Goal: Information Seeking & Learning: Learn about a topic

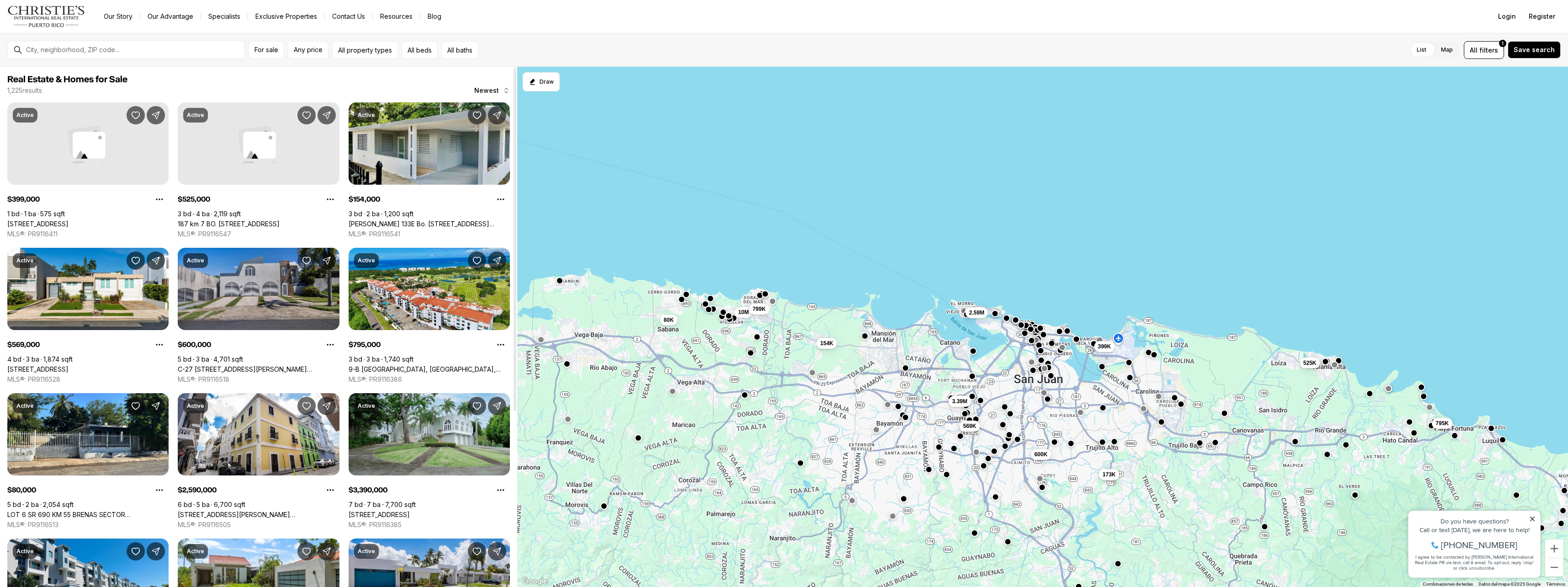
click at [306, 262] on icon "Save Property: C-27 CALLE CALZADA C-27 URB EL REMANSO" at bounding box center [306, 260] width 9 height 9
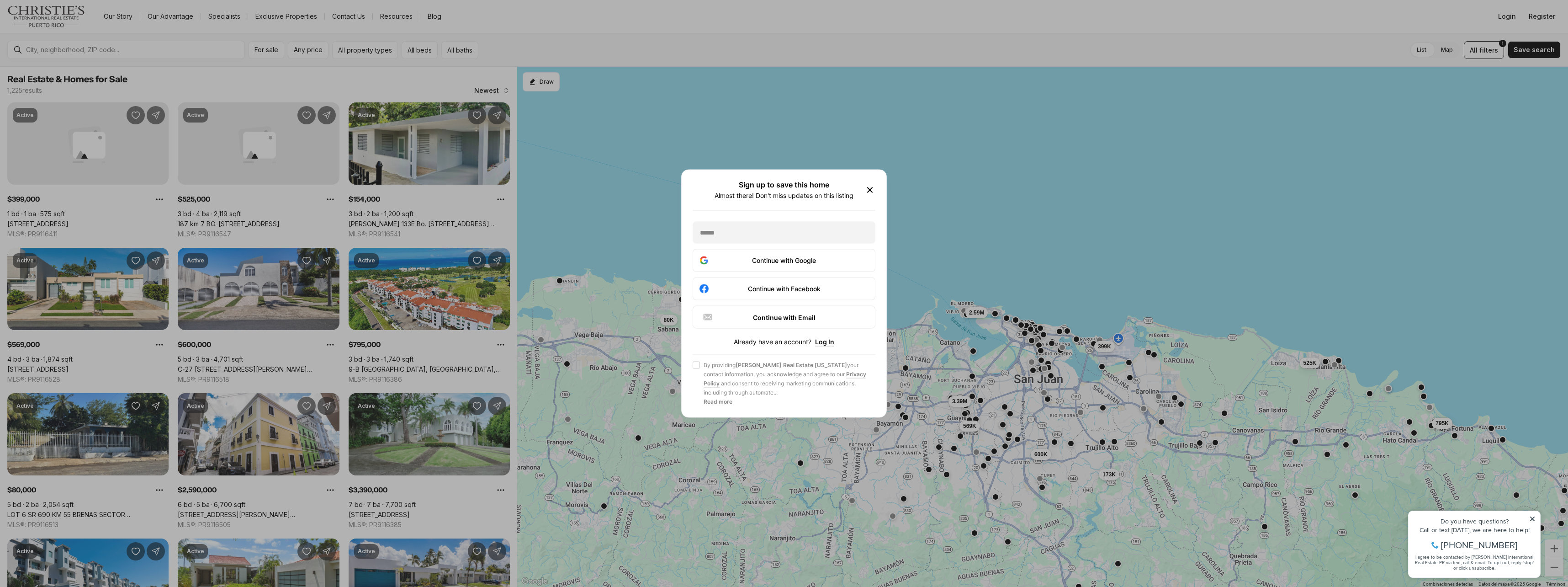
click at [876, 188] on div "Sign up to save this home Almost there! Don't miss updates on this listing Cont…" at bounding box center [784, 294] width 205 height 247
click at [870, 188] on icon "button" at bounding box center [870, 190] width 11 height 11
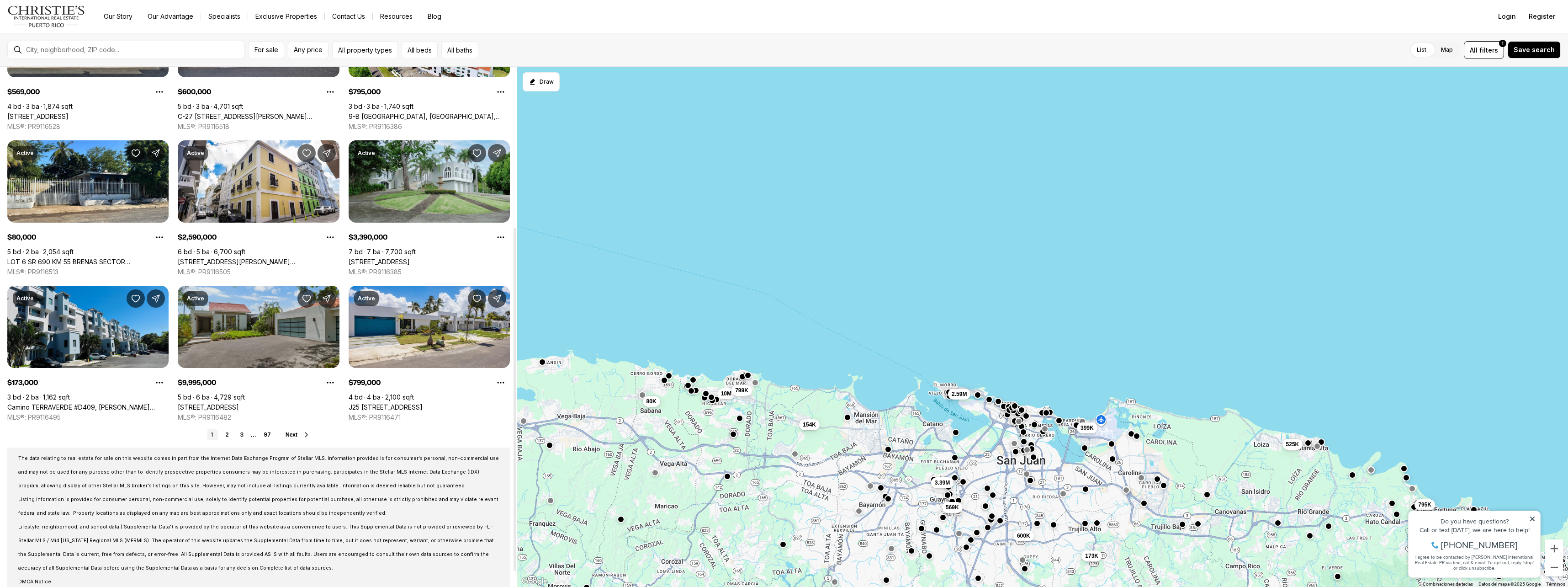
scroll to position [265, 0]
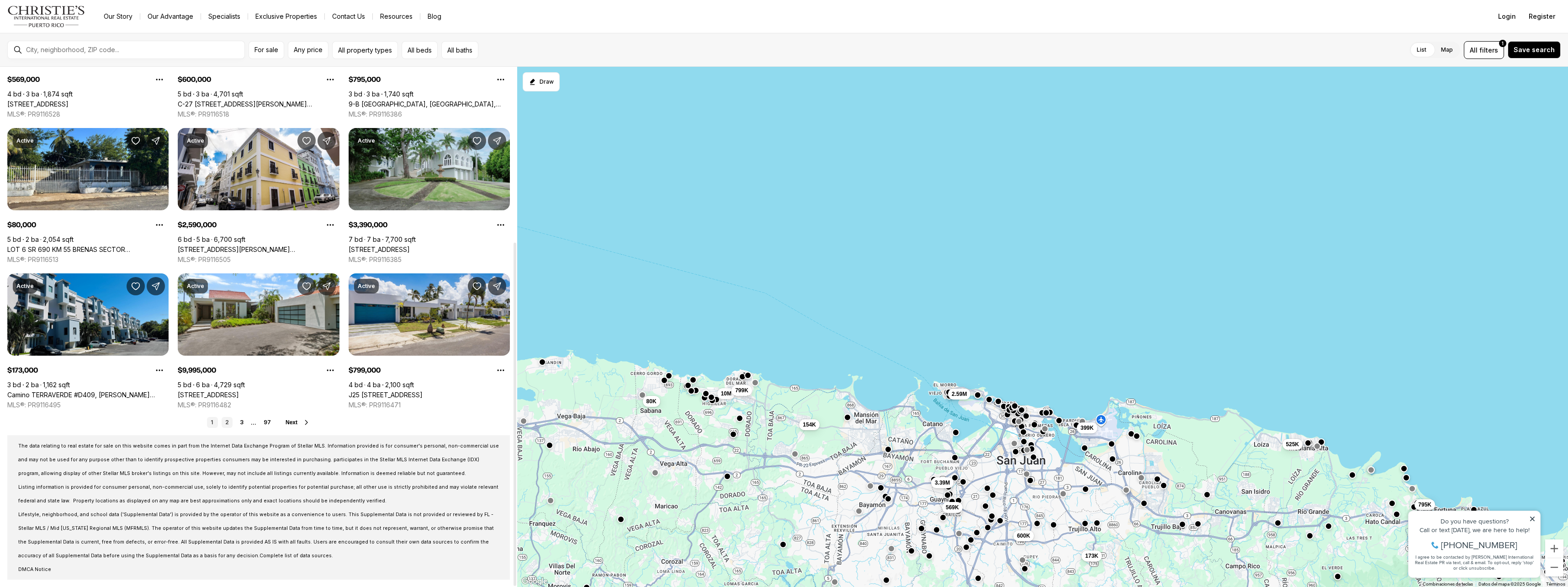
click at [229, 426] on link "2" at bounding box center [227, 423] width 11 height 11
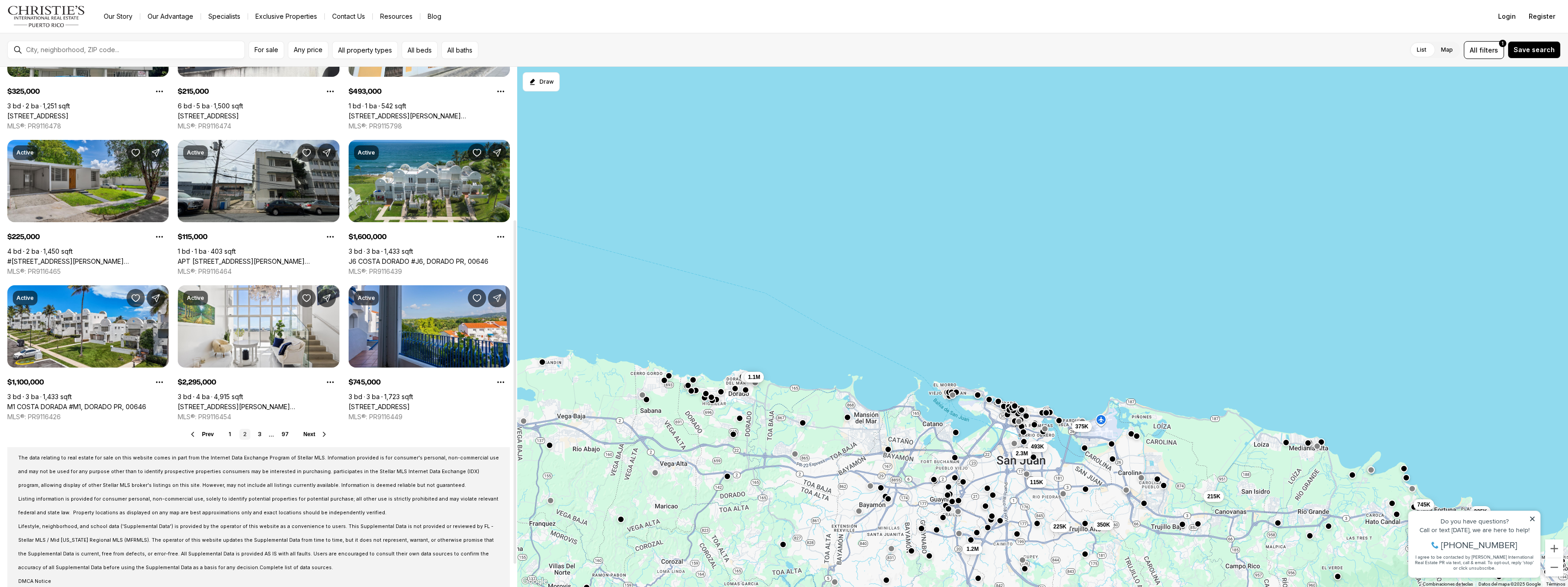
scroll to position [265, 0]
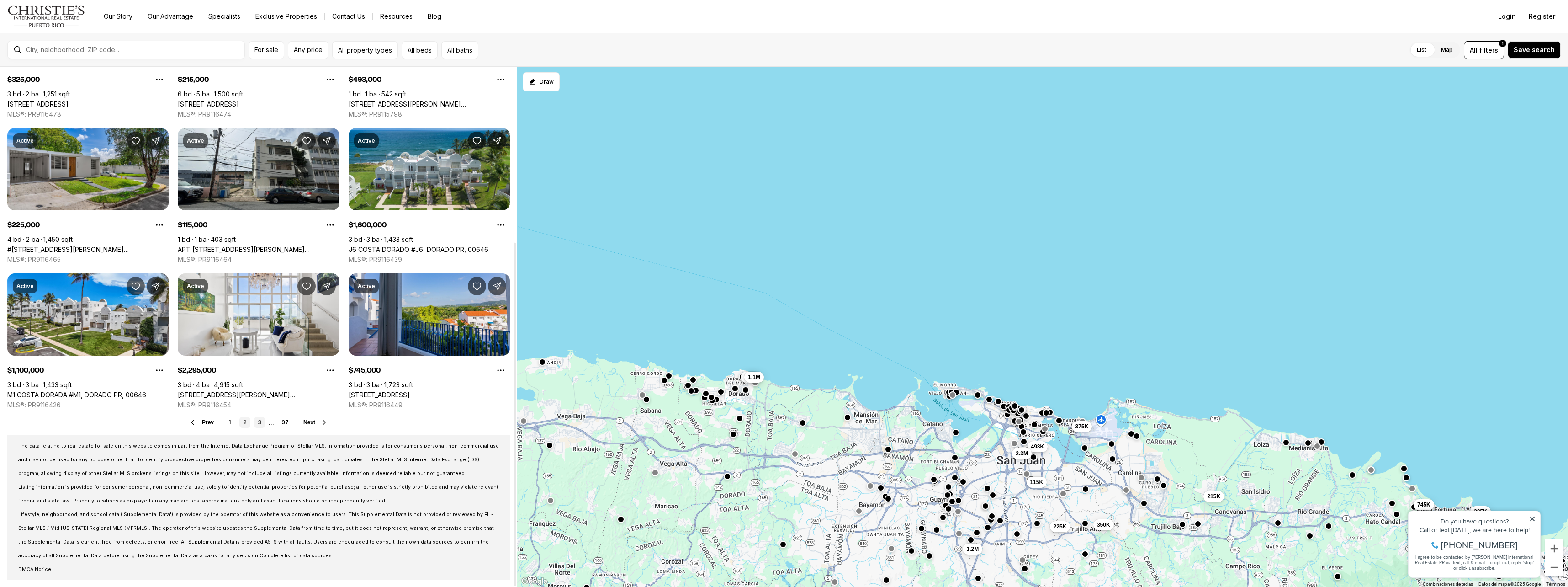
click at [260, 421] on link "3" at bounding box center [259, 423] width 11 height 11
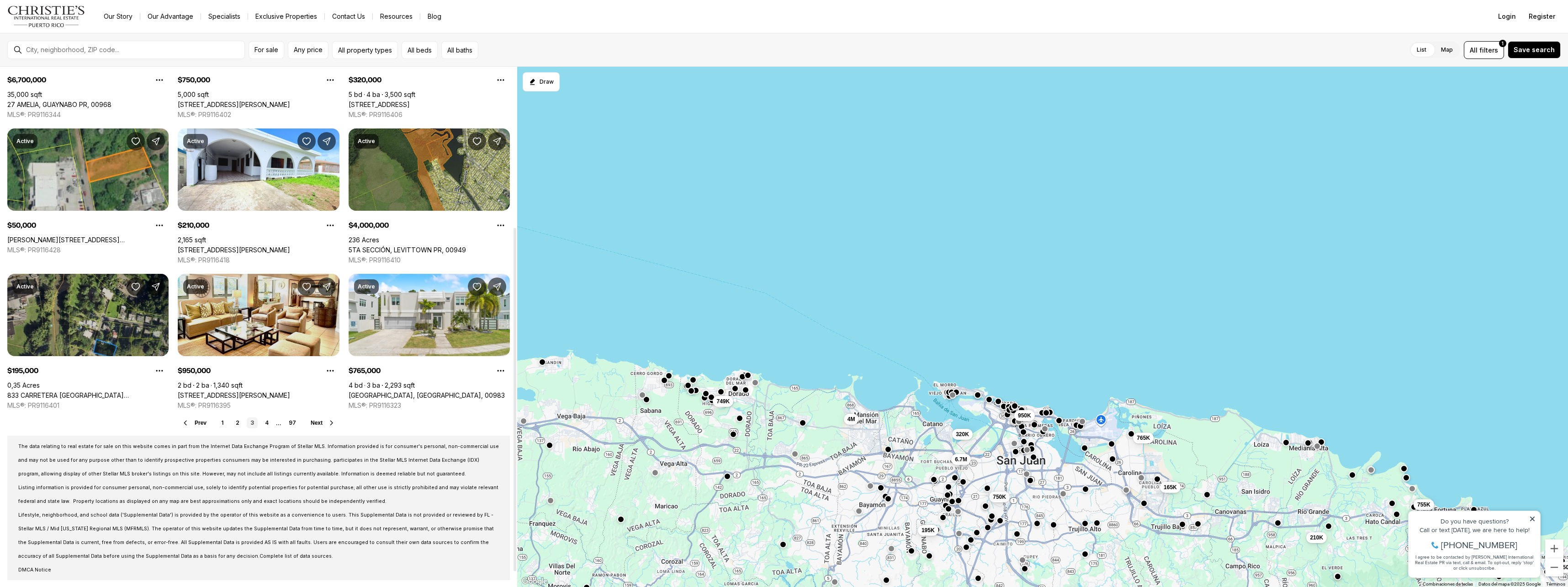
scroll to position [265, 0]
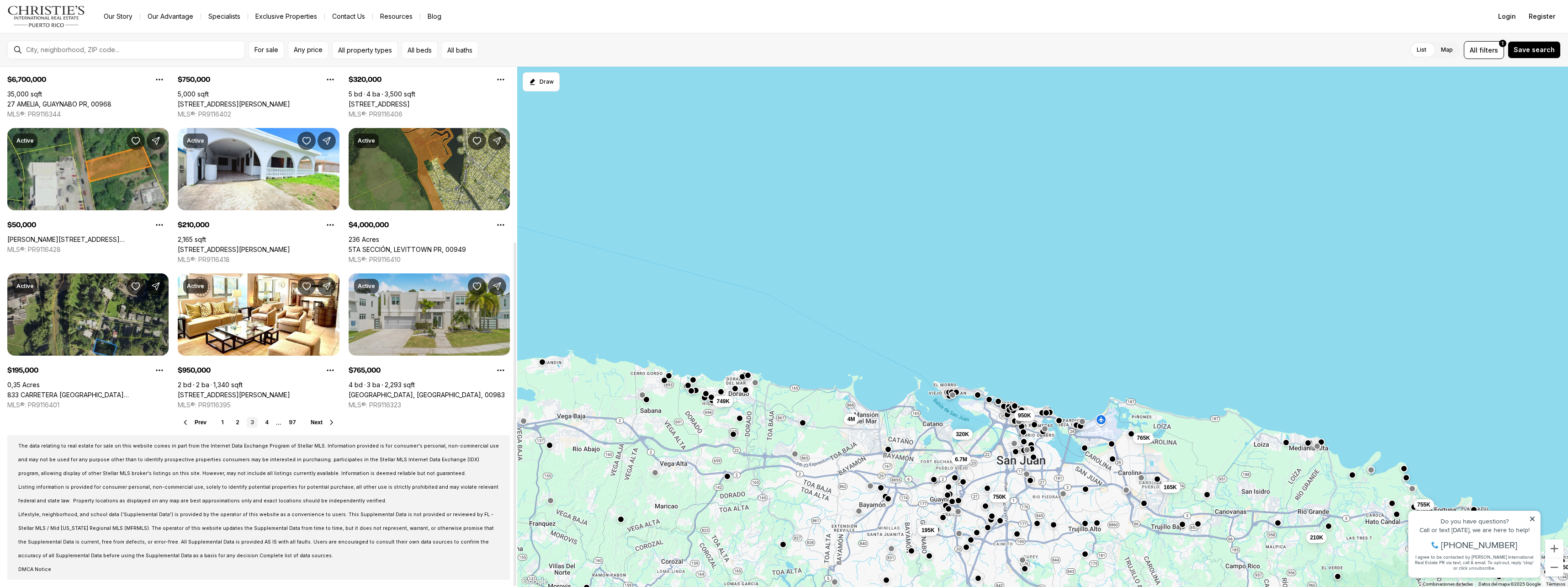
click at [424, 391] on link "1123 CALLE MARBELLA, CAROLINA PR, 00983" at bounding box center [427, 395] width 156 height 9
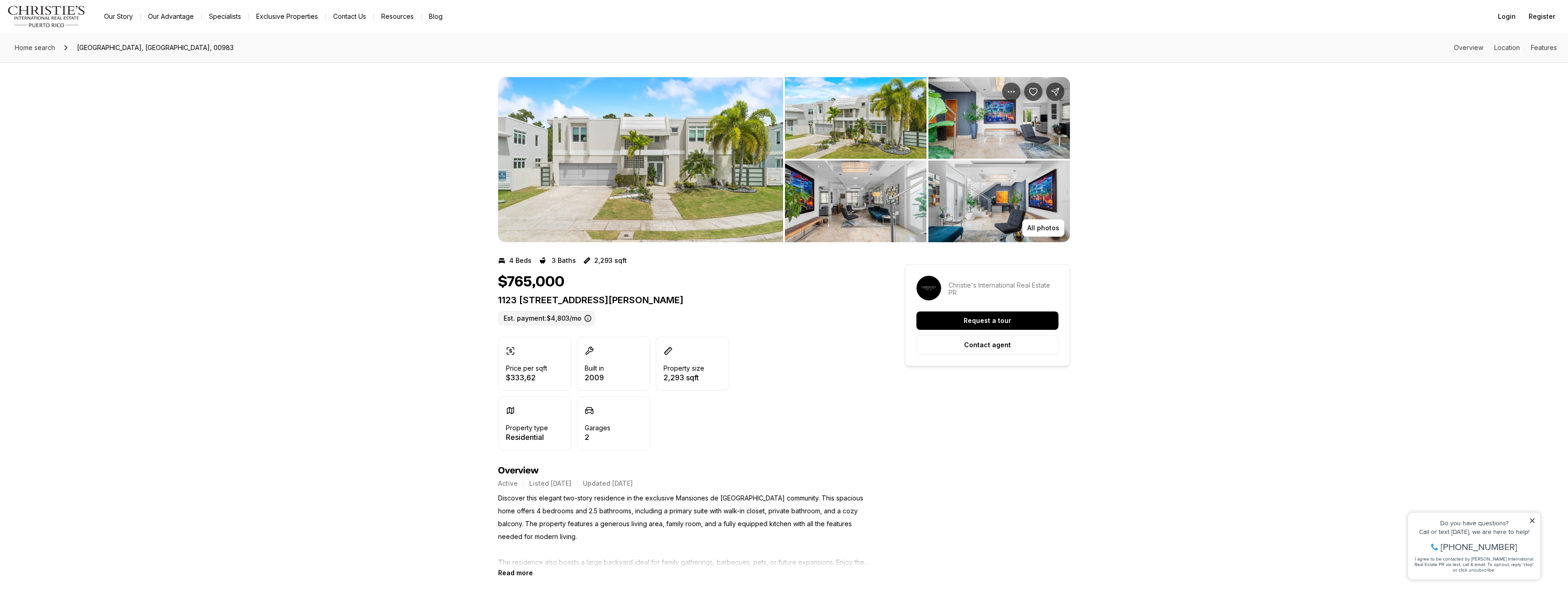
click at [609, 198] on img "View image gallery" at bounding box center [641, 159] width 285 height 165
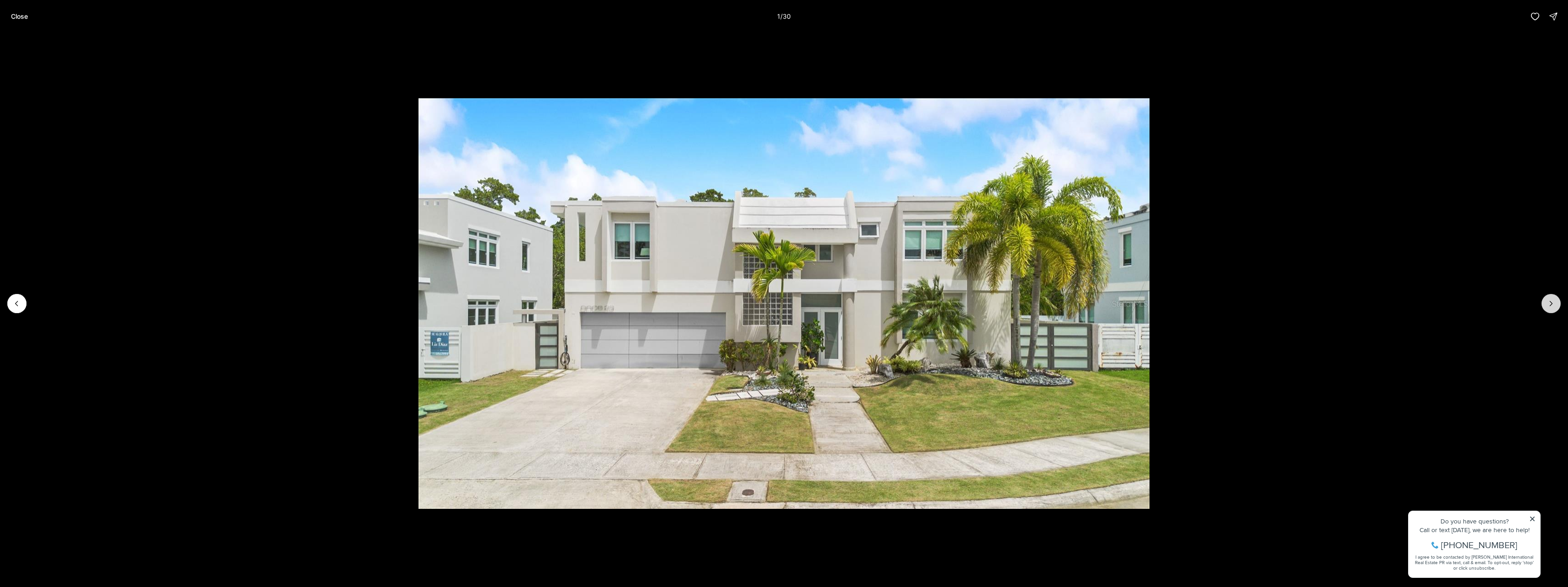
click at [1552, 304] on icon "Next slide" at bounding box center [1551, 303] width 9 height 9
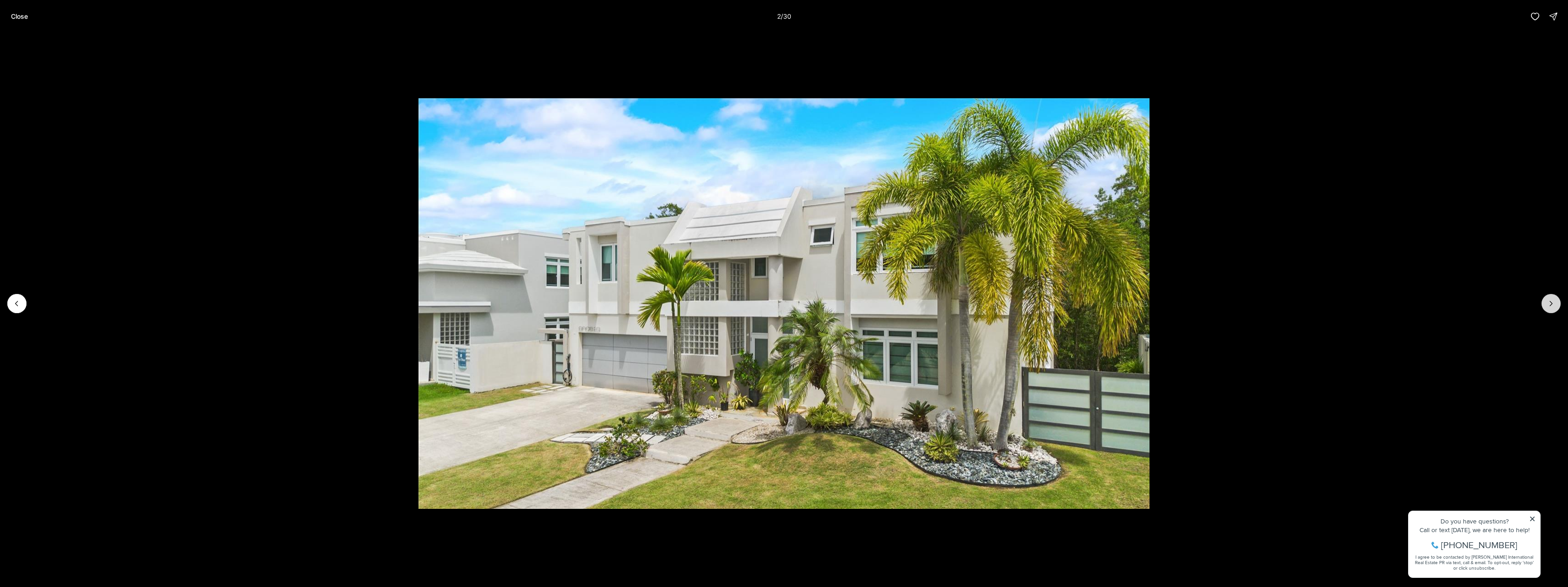
click at [1552, 304] on icon "Next slide" at bounding box center [1551, 303] width 9 height 9
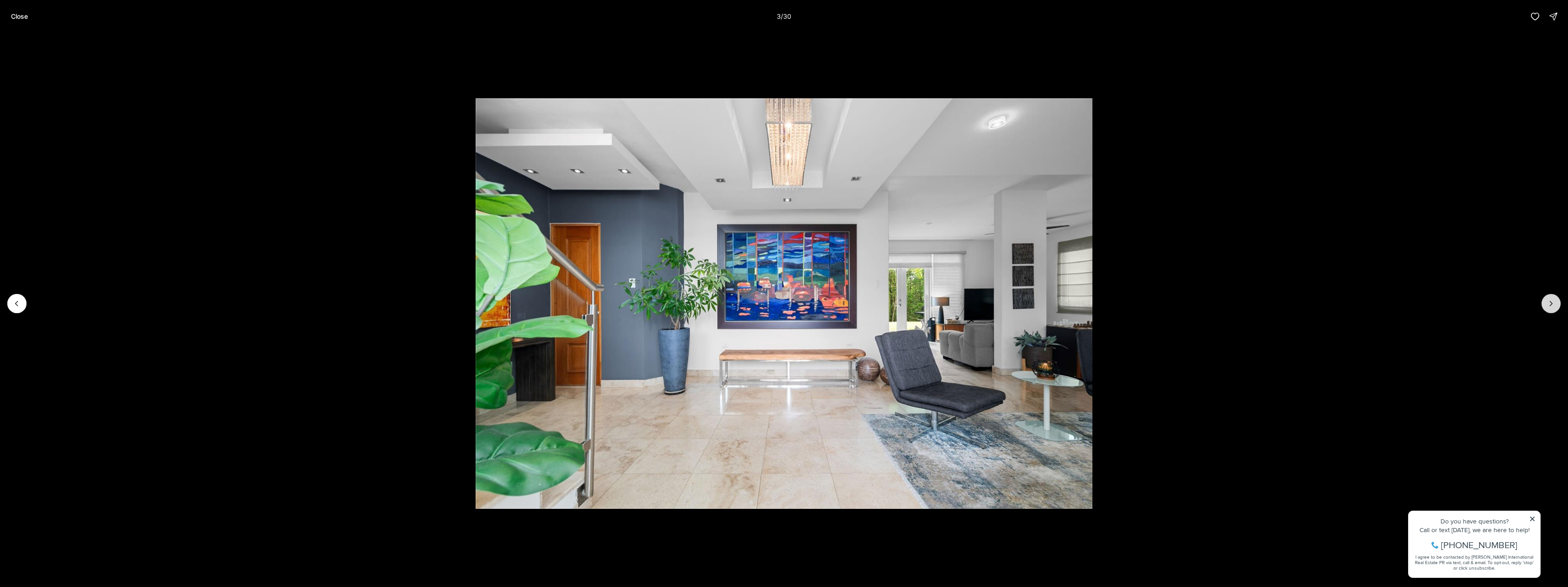
click at [1552, 304] on icon "Next slide" at bounding box center [1551, 303] width 9 height 9
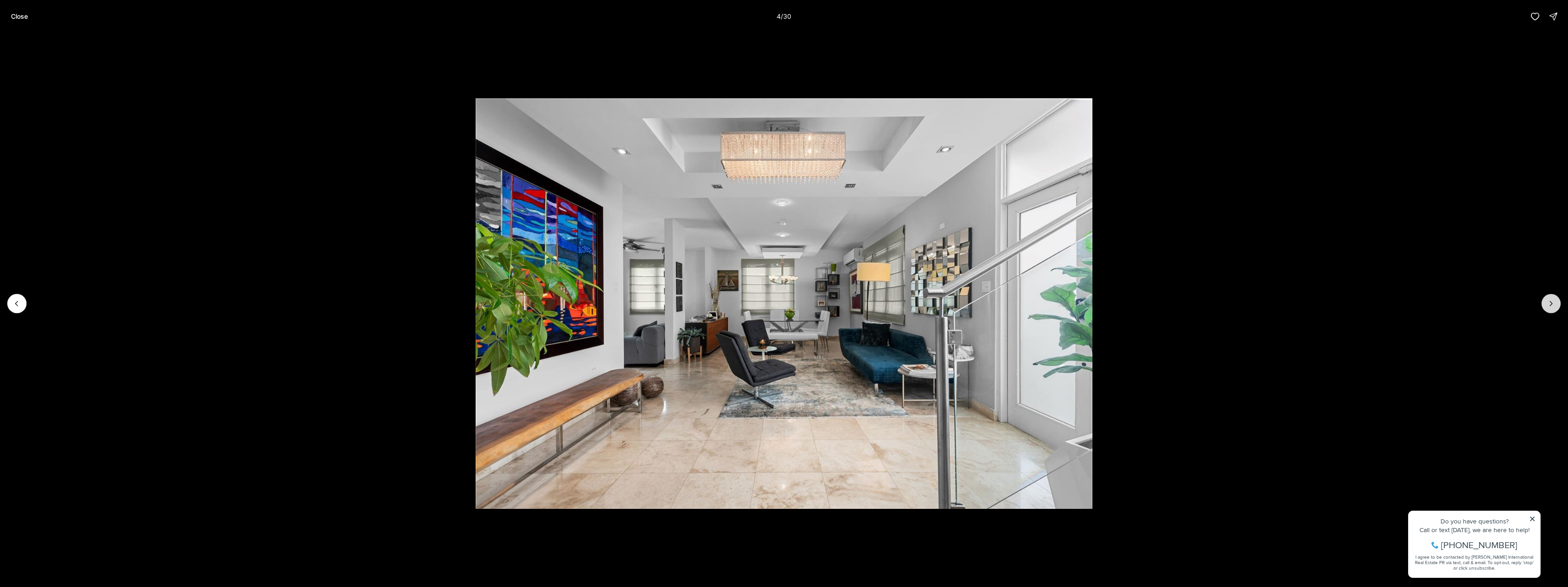
click at [1552, 304] on icon "Next slide" at bounding box center [1551, 303] width 9 height 9
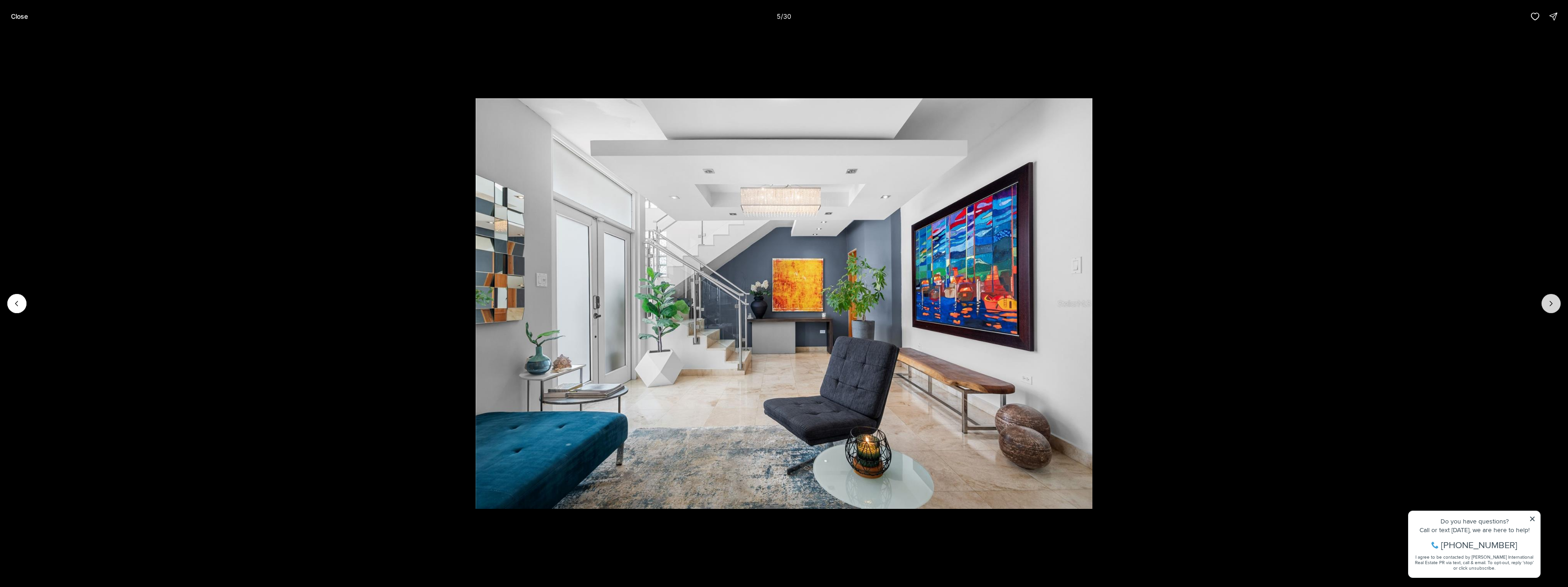
click at [1552, 304] on icon "Next slide" at bounding box center [1551, 303] width 9 height 9
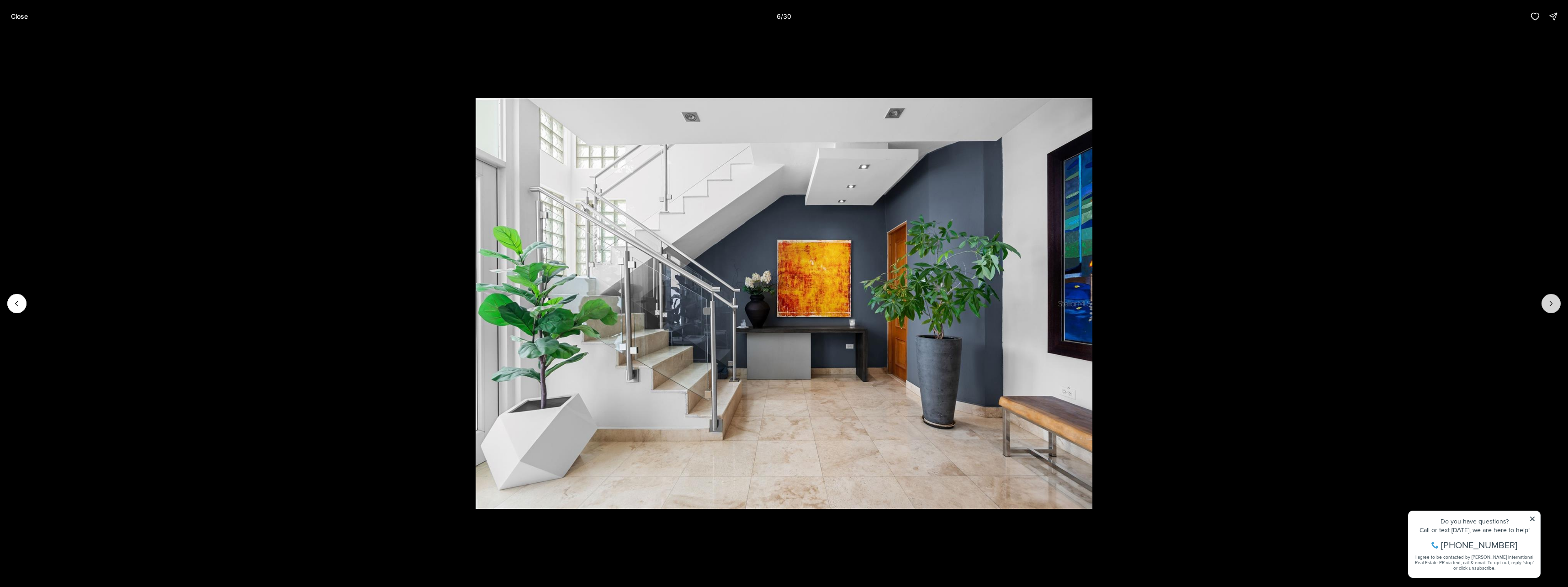
click at [1552, 304] on icon "Next slide" at bounding box center [1551, 303] width 9 height 9
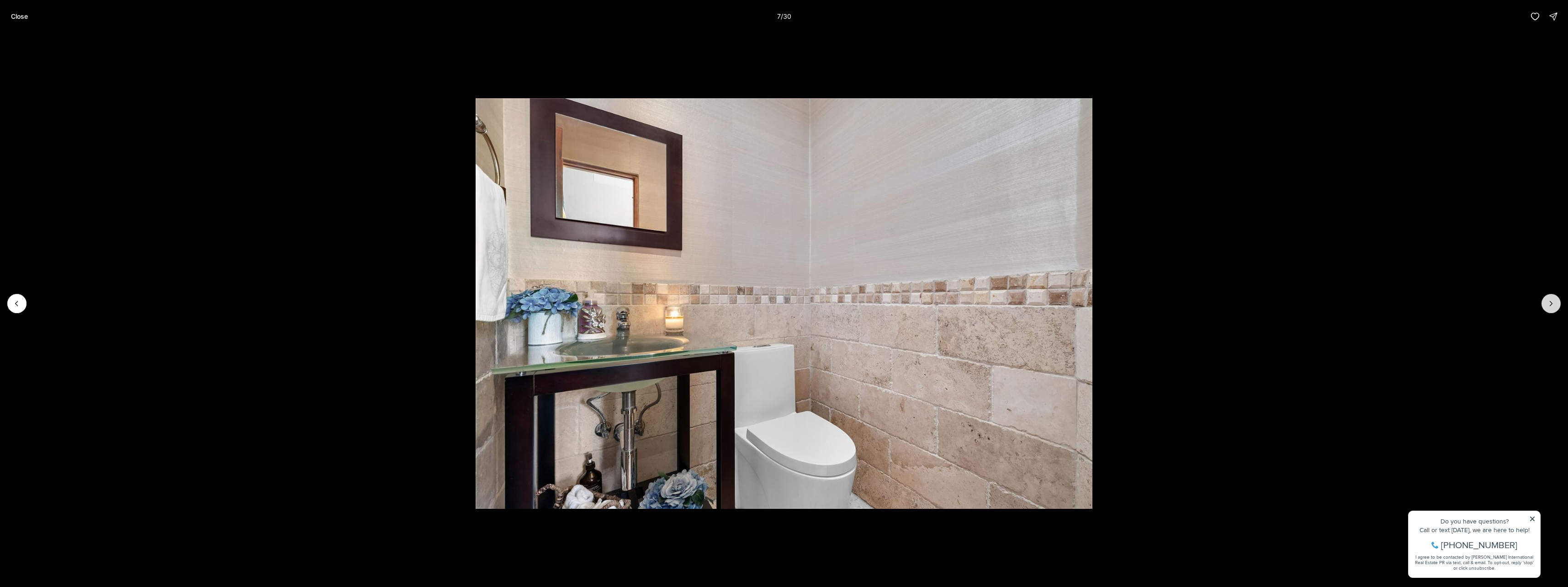
click at [1552, 304] on icon "Next slide" at bounding box center [1551, 303] width 9 height 9
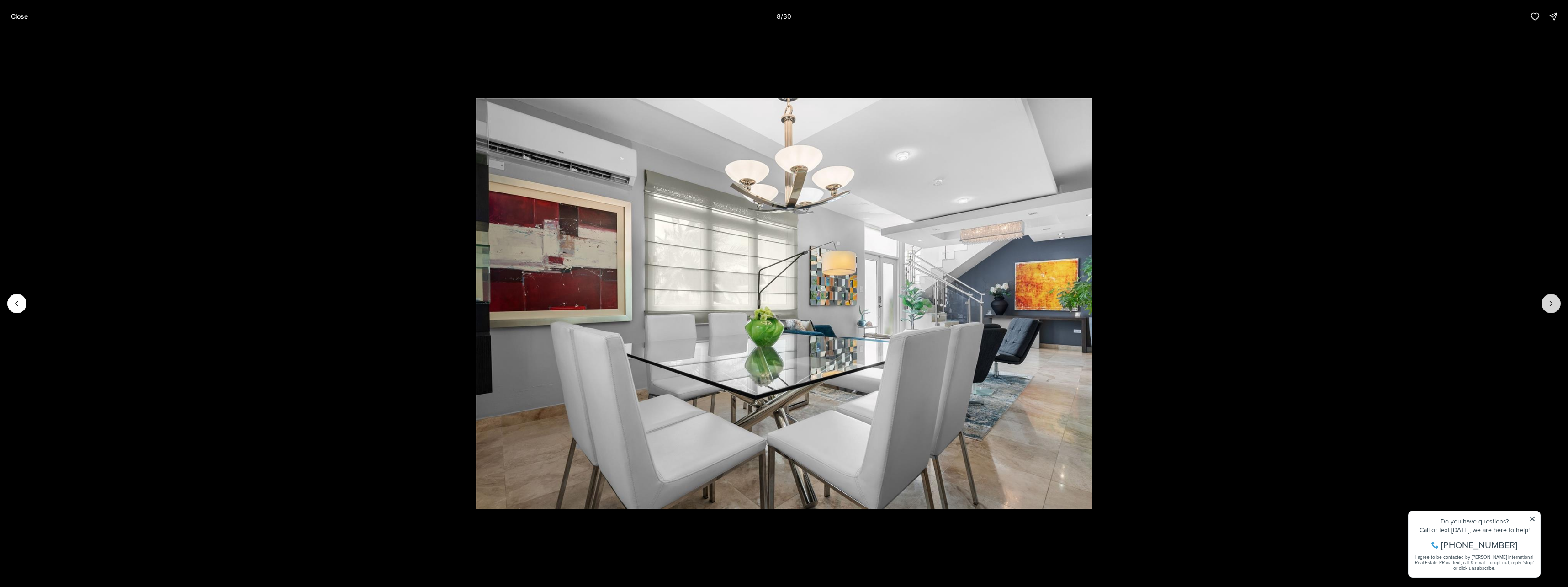
click at [1549, 303] on icon "Next slide" at bounding box center [1551, 303] width 9 height 9
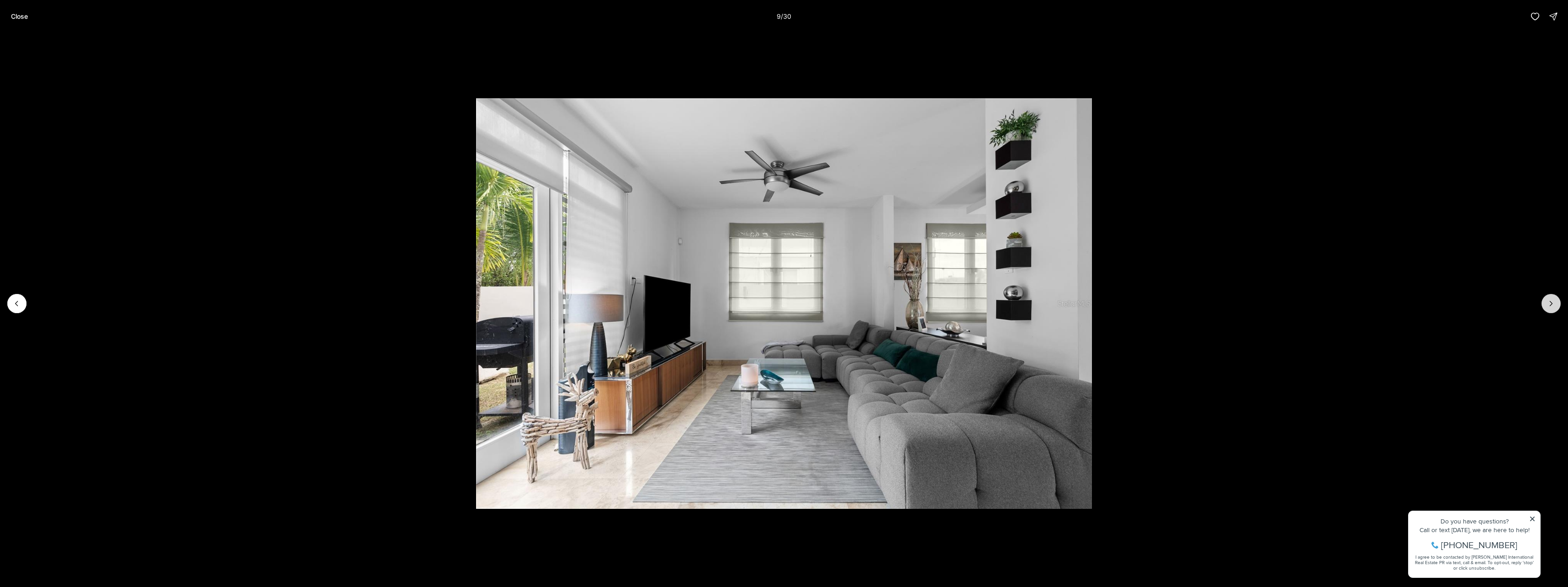
click at [1549, 303] on icon "Next slide" at bounding box center [1551, 303] width 9 height 9
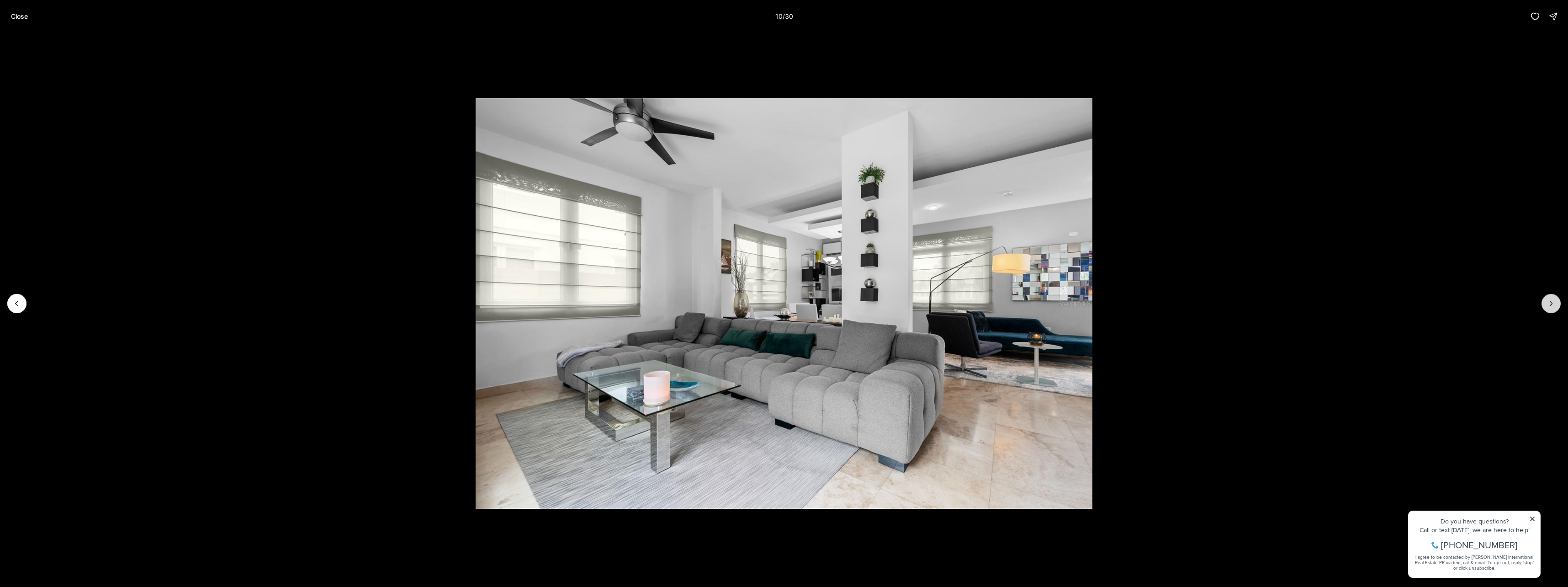
click at [1549, 303] on icon "Next slide" at bounding box center [1551, 303] width 9 height 9
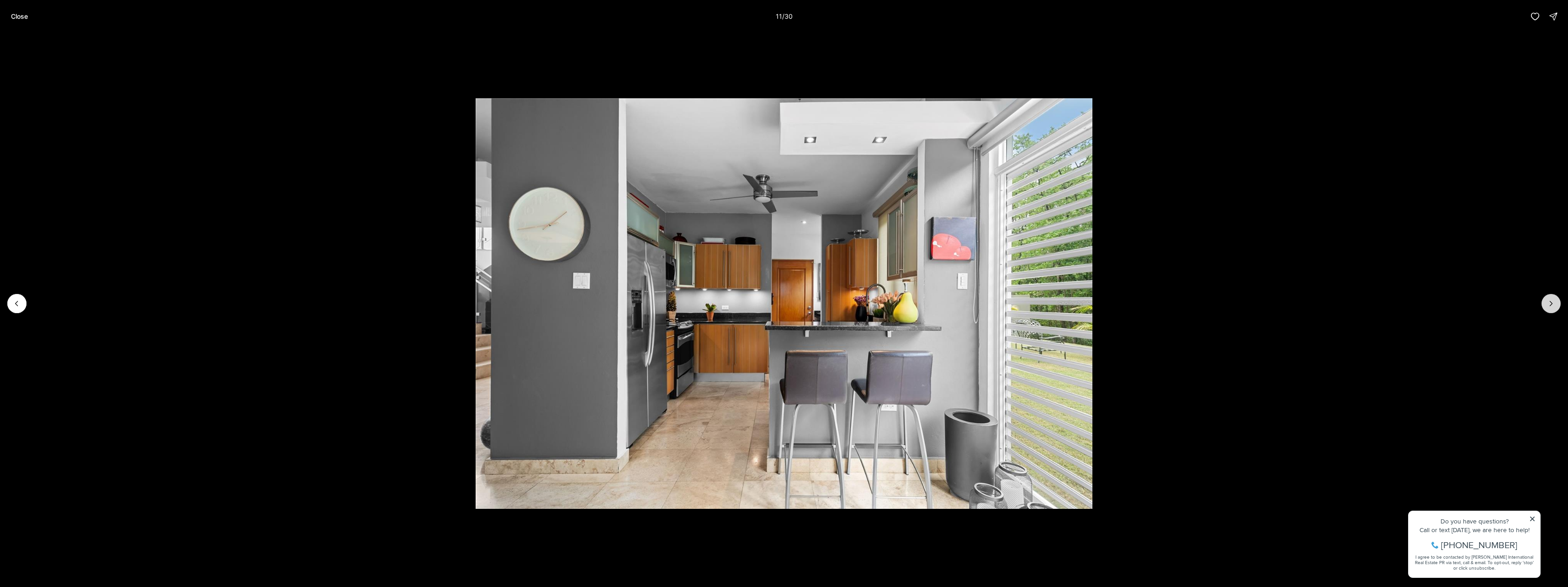
click at [1550, 303] on icon "Next slide" at bounding box center [1551, 303] width 9 height 9
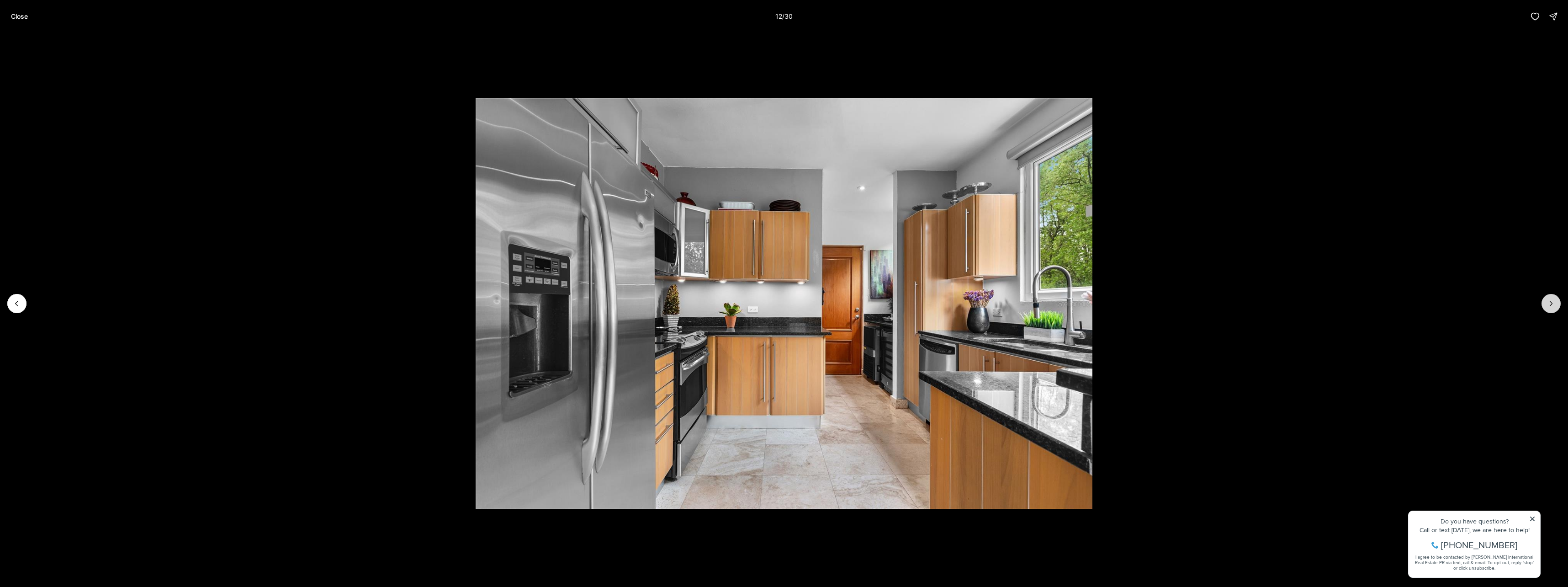
click at [1550, 302] on icon "Next slide" at bounding box center [1552, 304] width 2 height 5
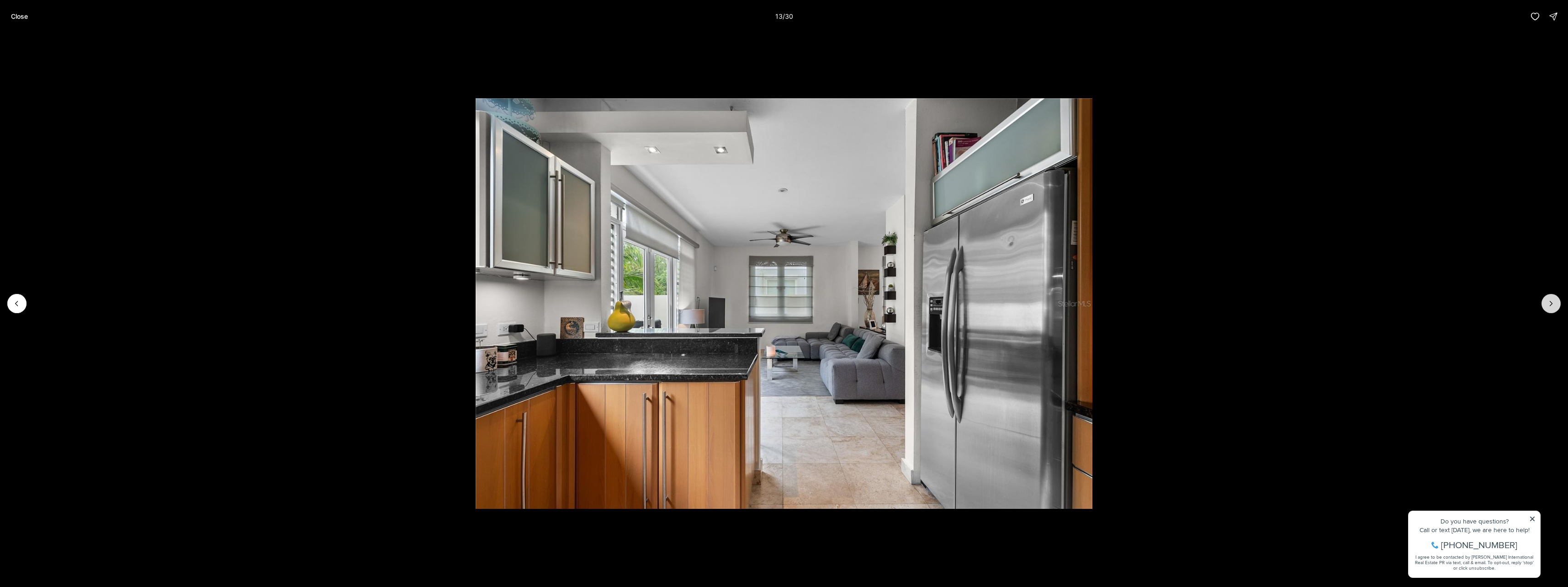
click at [1551, 301] on icon "Next slide" at bounding box center [1551, 303] width 9 height 9
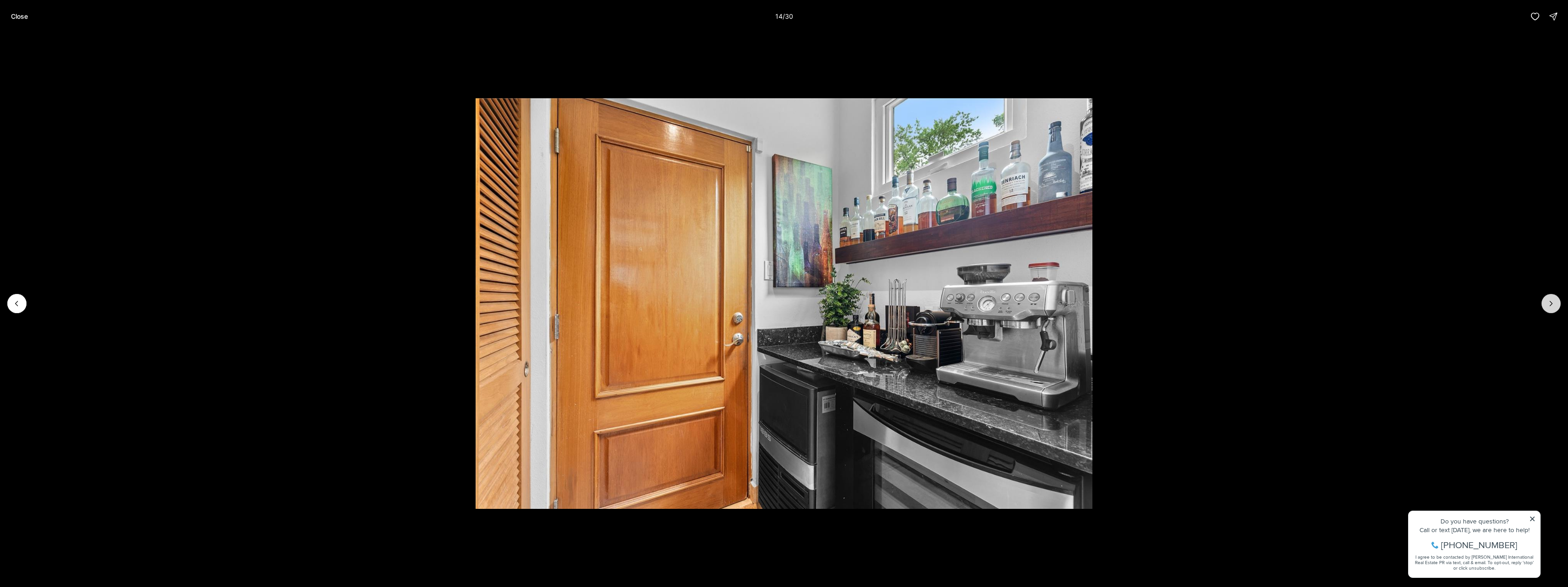
click at [1551, 301] on icon "Next slide" at bounding box center [1551, 303] width 9 height 9
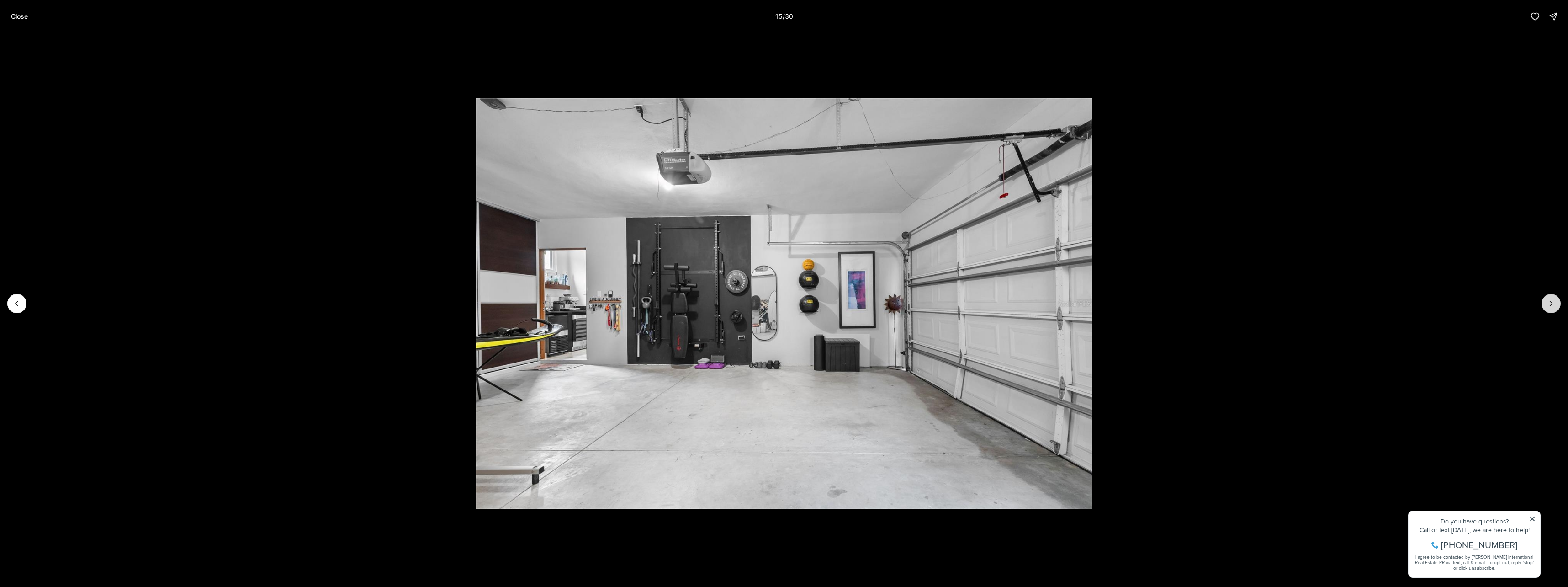
click at [1545, 299] on button "Next slide" at bounding box center [1551, 304] width 19 height 19
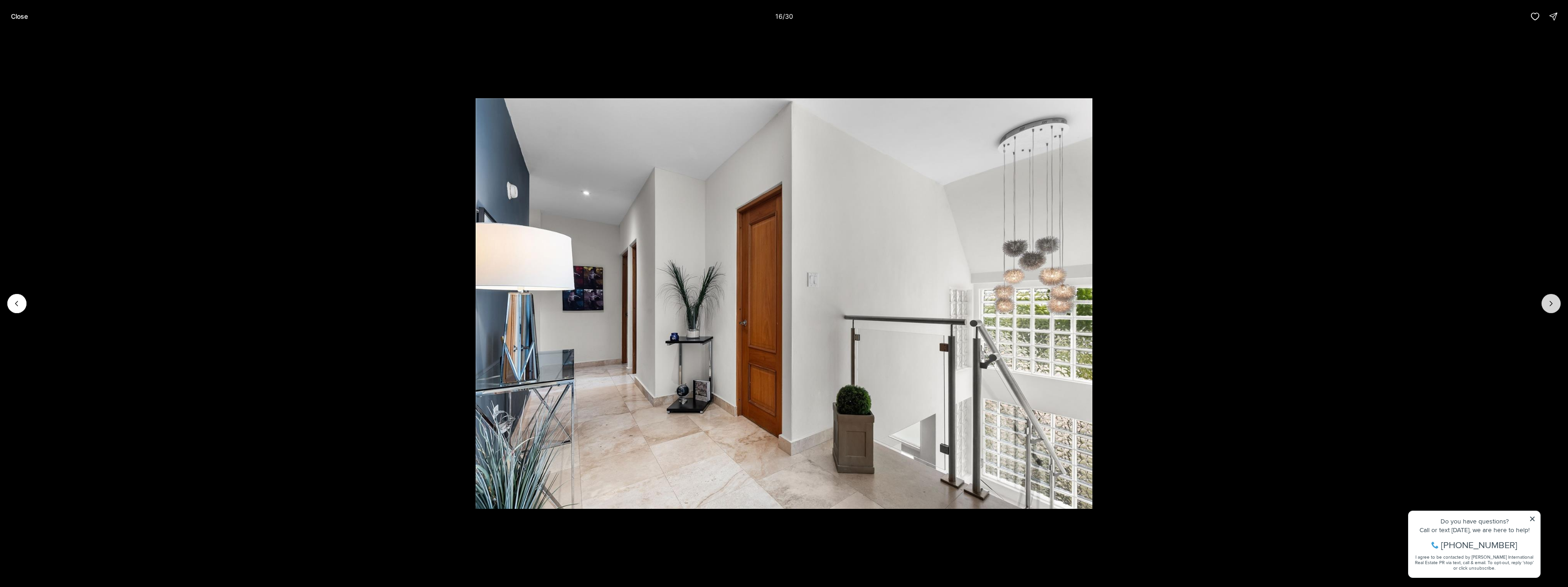
click at [1547, 299] on icon "Next slide" at bounding box center [1551, 303] width 9 height 9
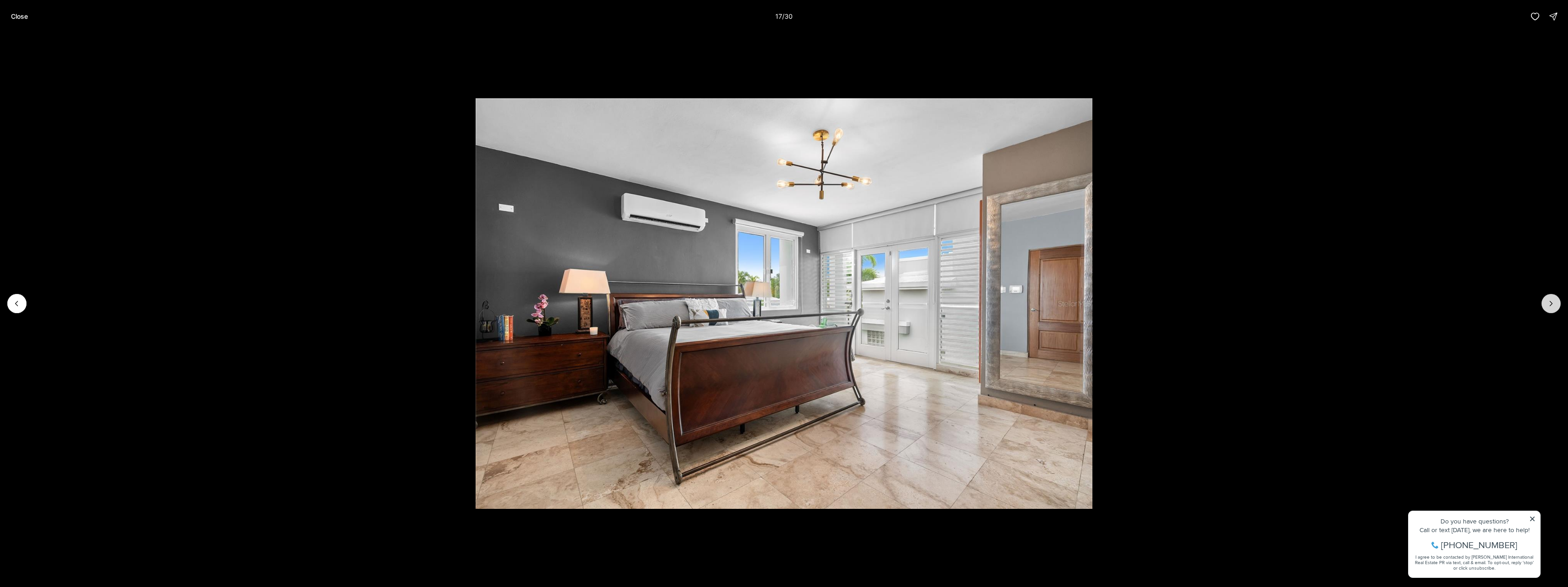
click at [1549, 303] on icon "Next slide" at bounding box center [1551, 303] width 9 height 9
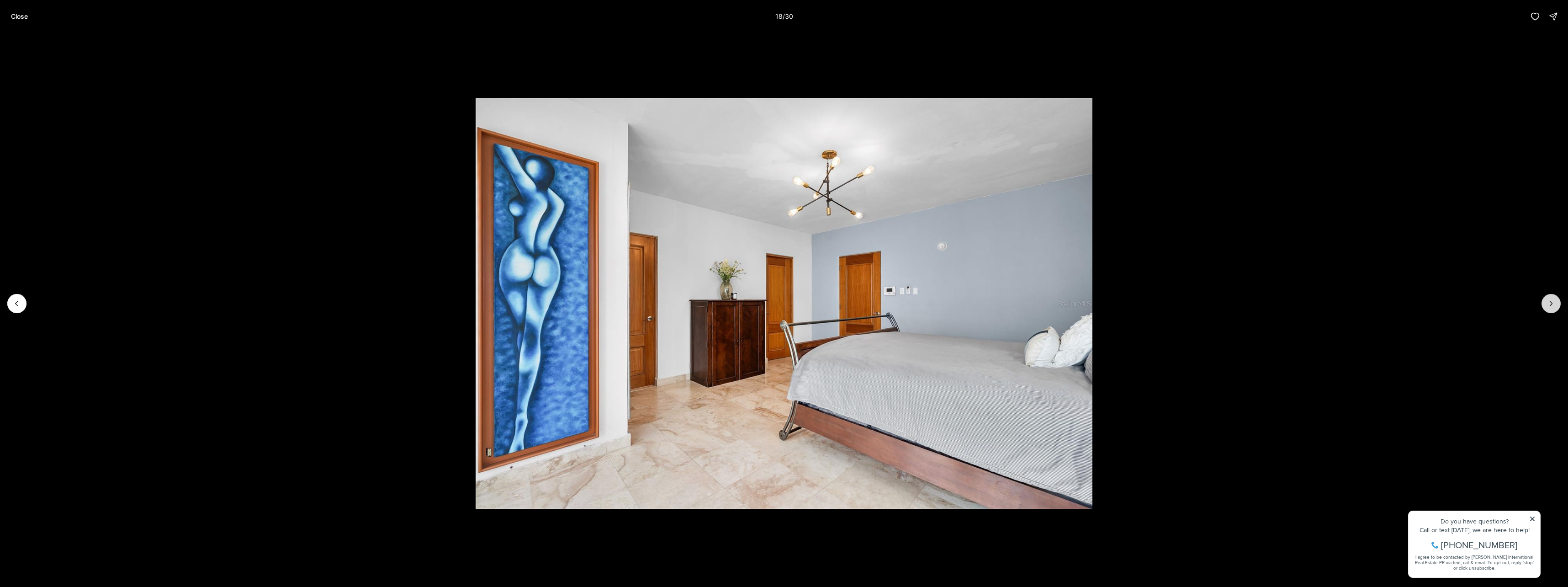
click at [1549, 303] on icon "Next slide" at bounding box center [1551, 303] width 9 height 9
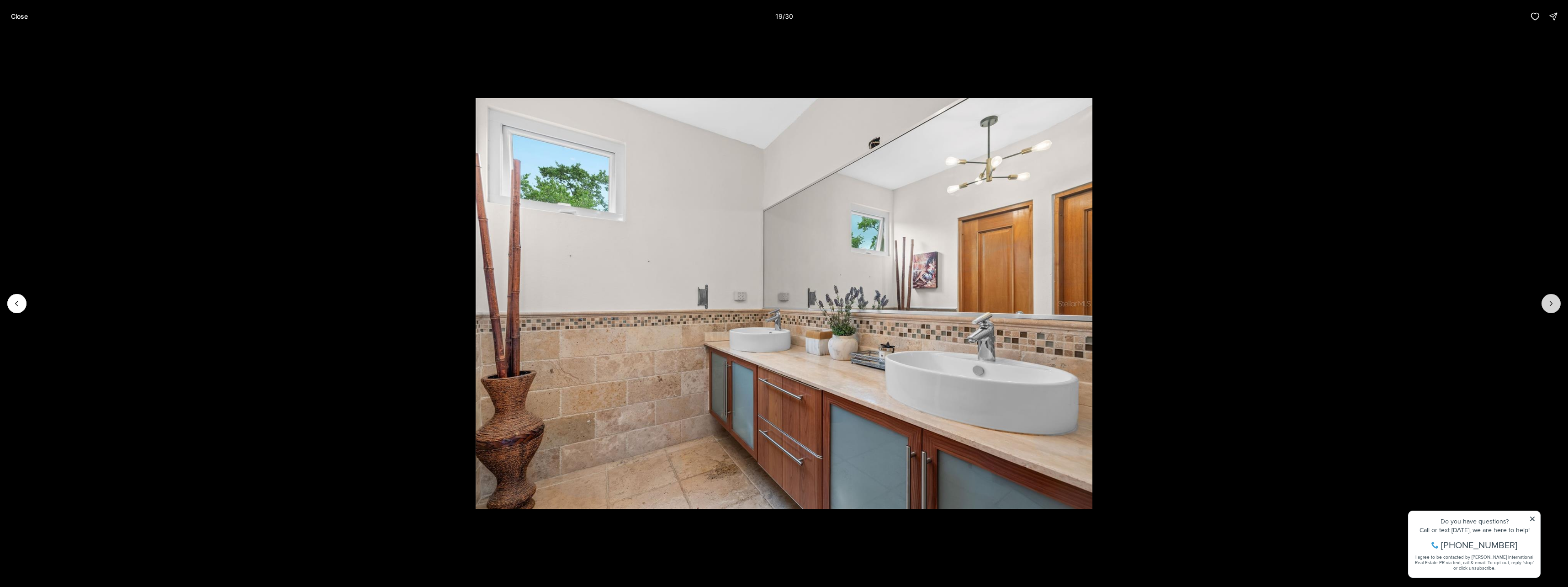
click at [1549, 303] on icon "Next slide" at bounding box center [1551, 303] width 9 height 9
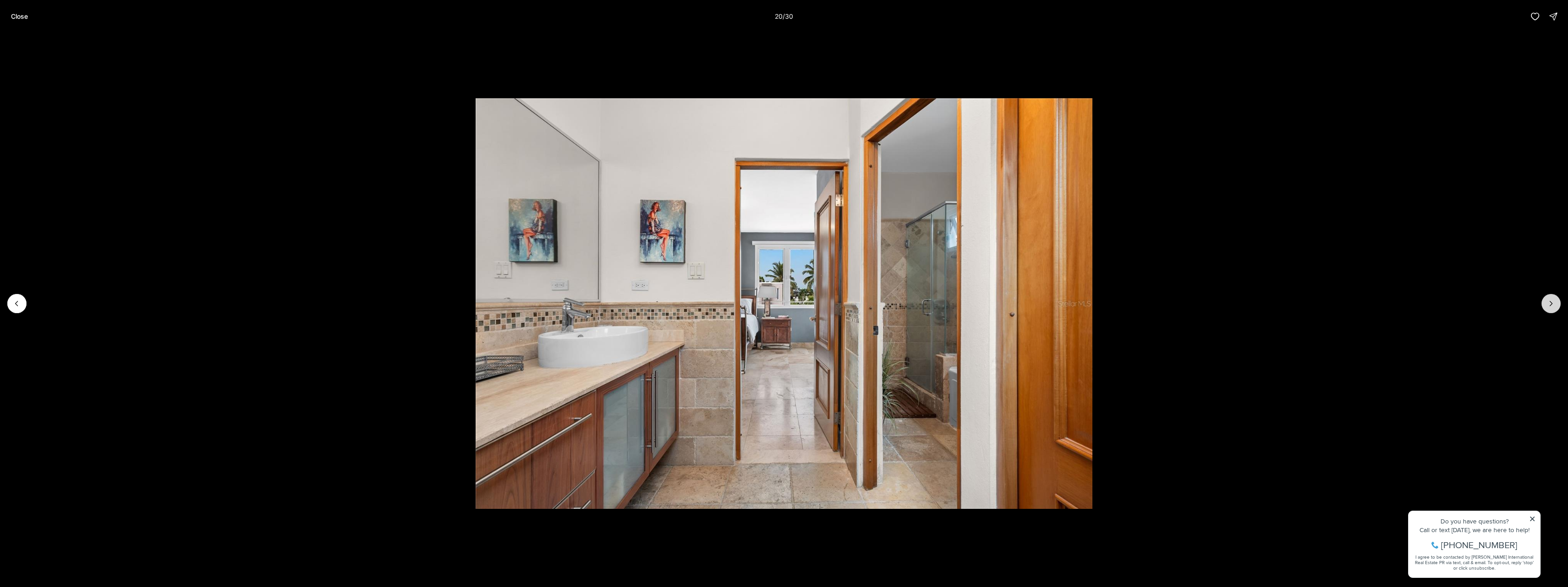
click at [1549, 303] on icon "Next slide" at bounding box center [1551, 303] width 9 height 9
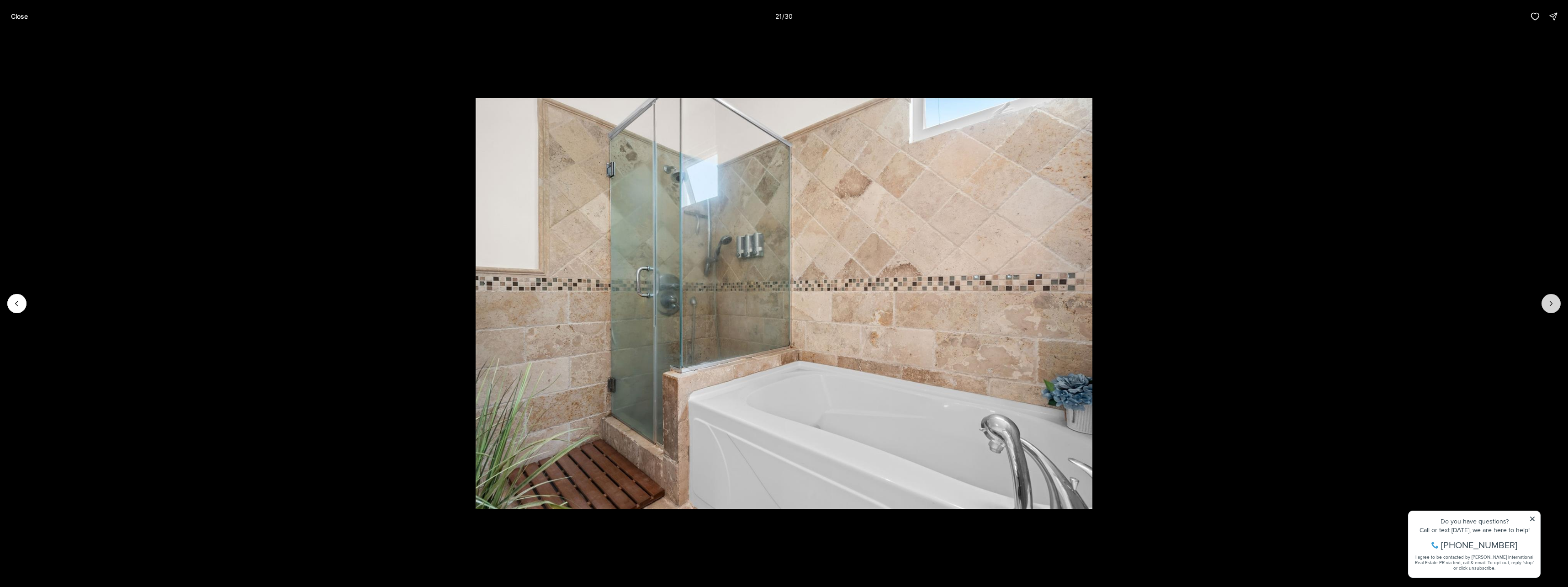
click at [1549, 303] on icon "Next slide" at bounding box center [1551, 303] width 9 height 9
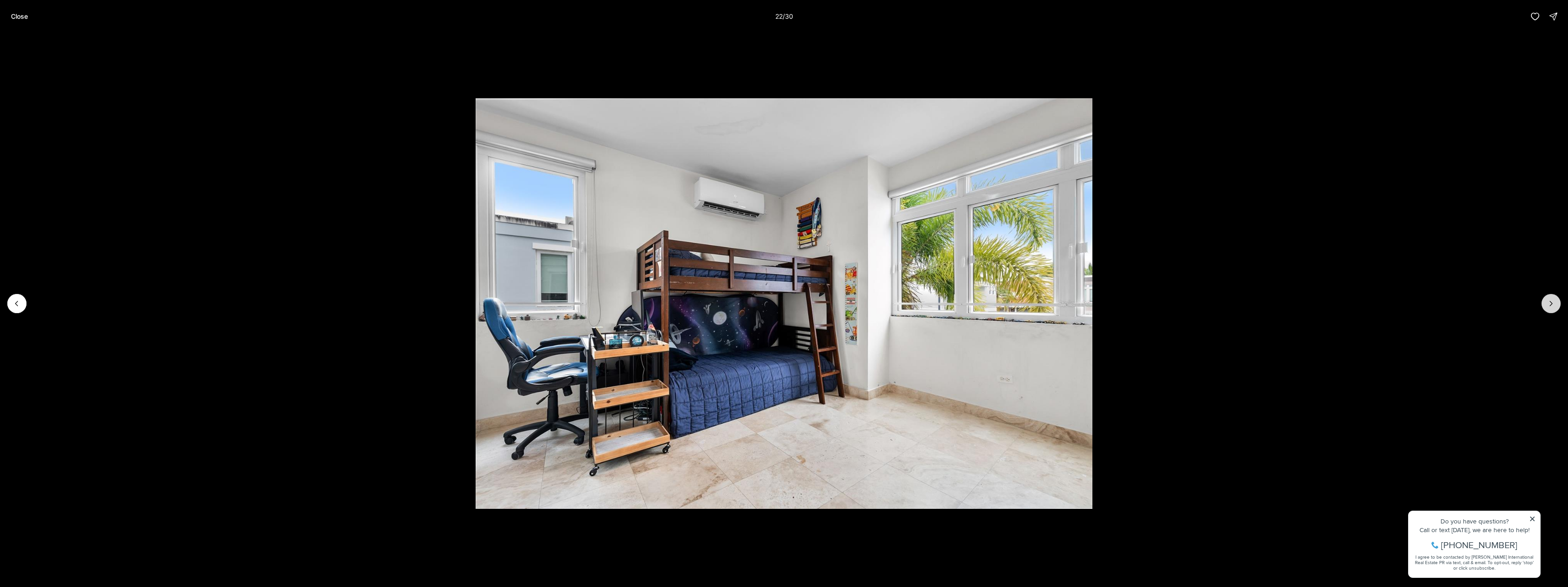
click at [1549, 303] on icon "Next slide" at bounding box center [1551, 303] width 9 height 9
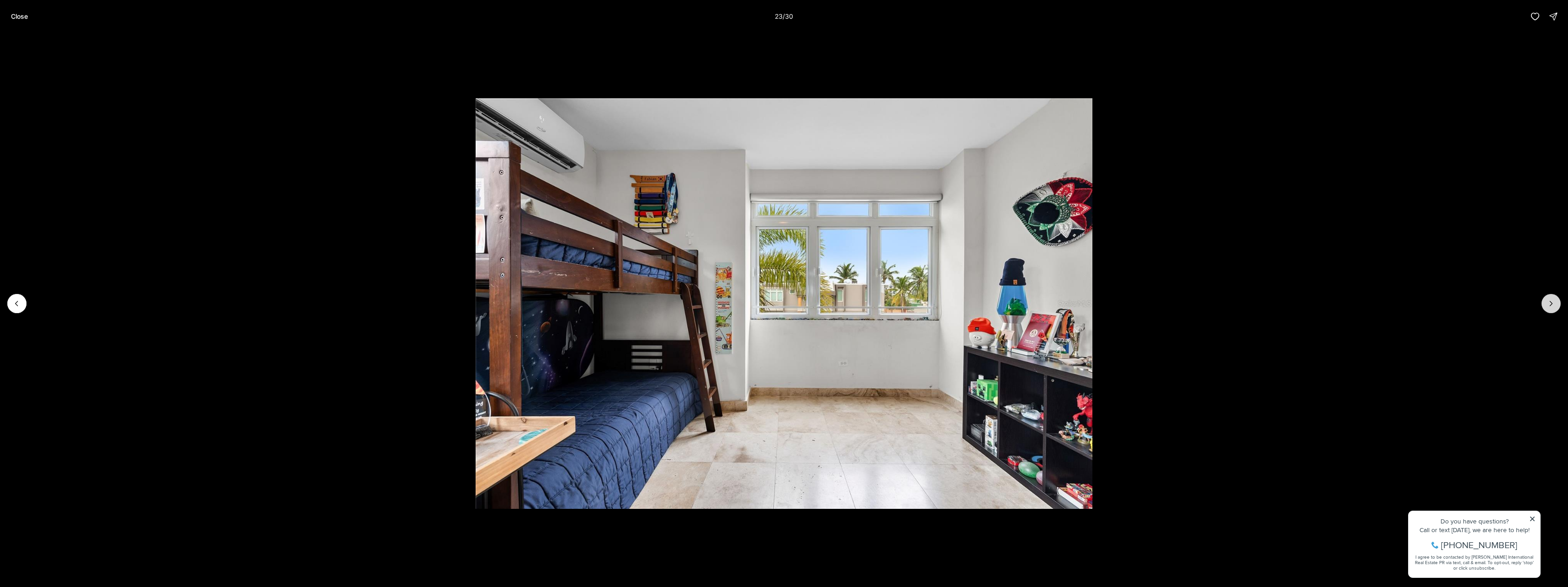
click at [1549, 303] on icon "Next slide" at bounding box center [1551, 303] width 9 height 9
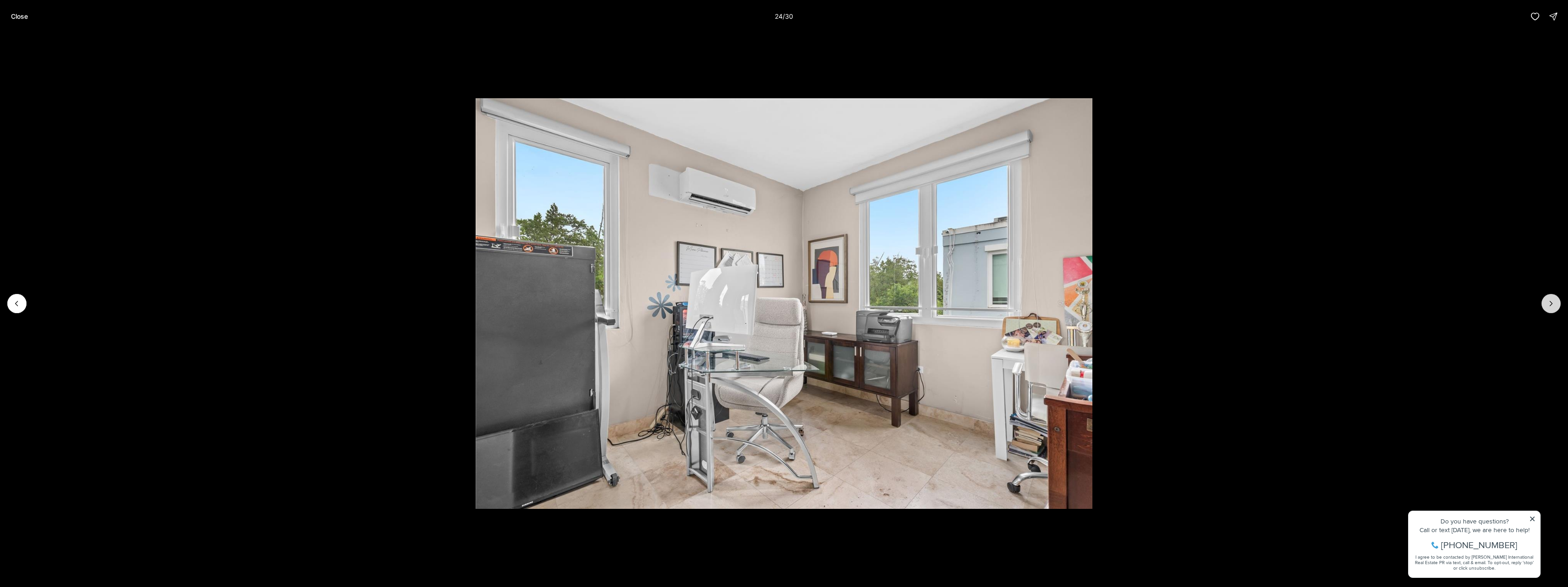
click at [1550, 302] on icon "Next slide" at bounding box center [1551, 303] width 9 height 9
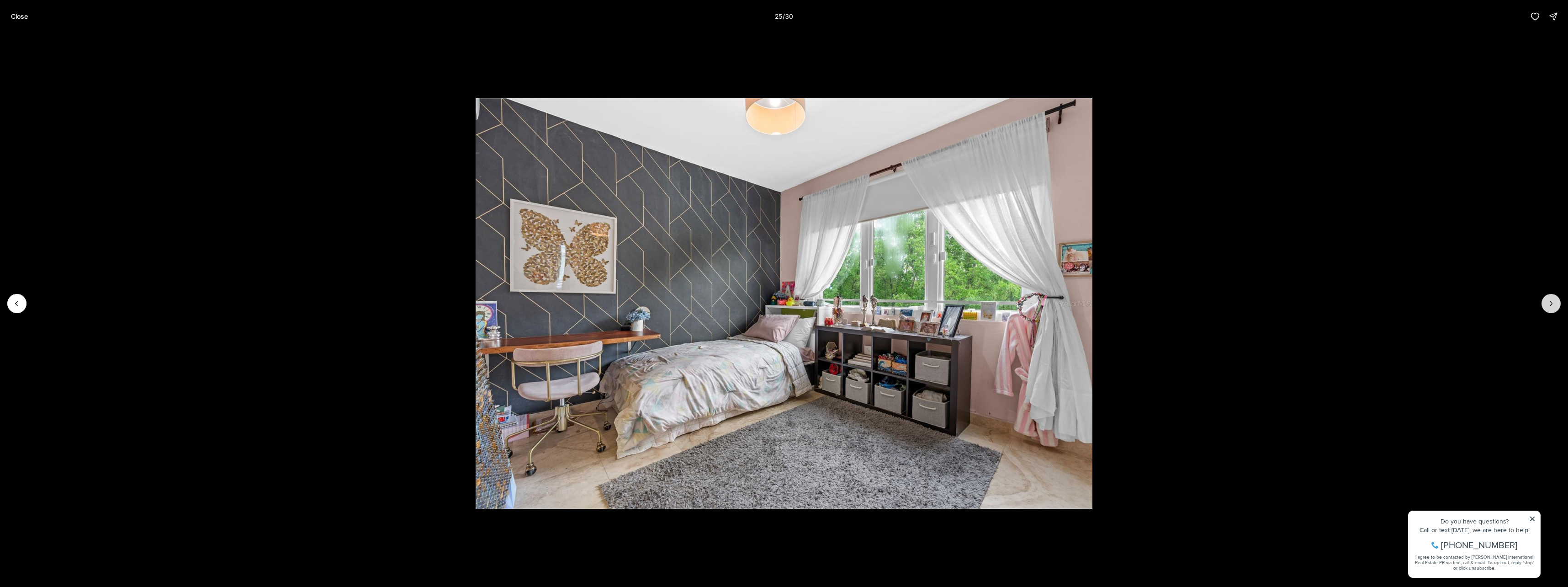
click at [1550, 302] on icon "Next slide" at bounding box center [1551, 303] width 9 height 9
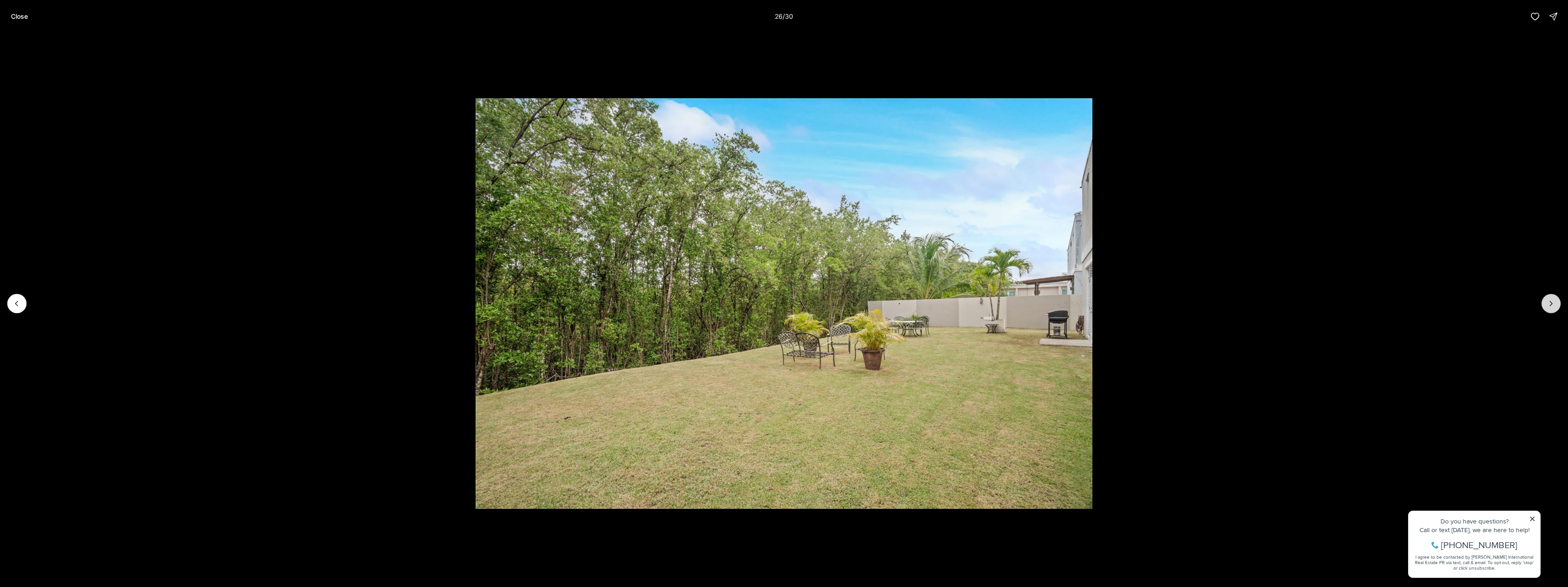
click at [1550, 302] on icon "Next slide" at bounding box center [1551, 303] width 9 height 9
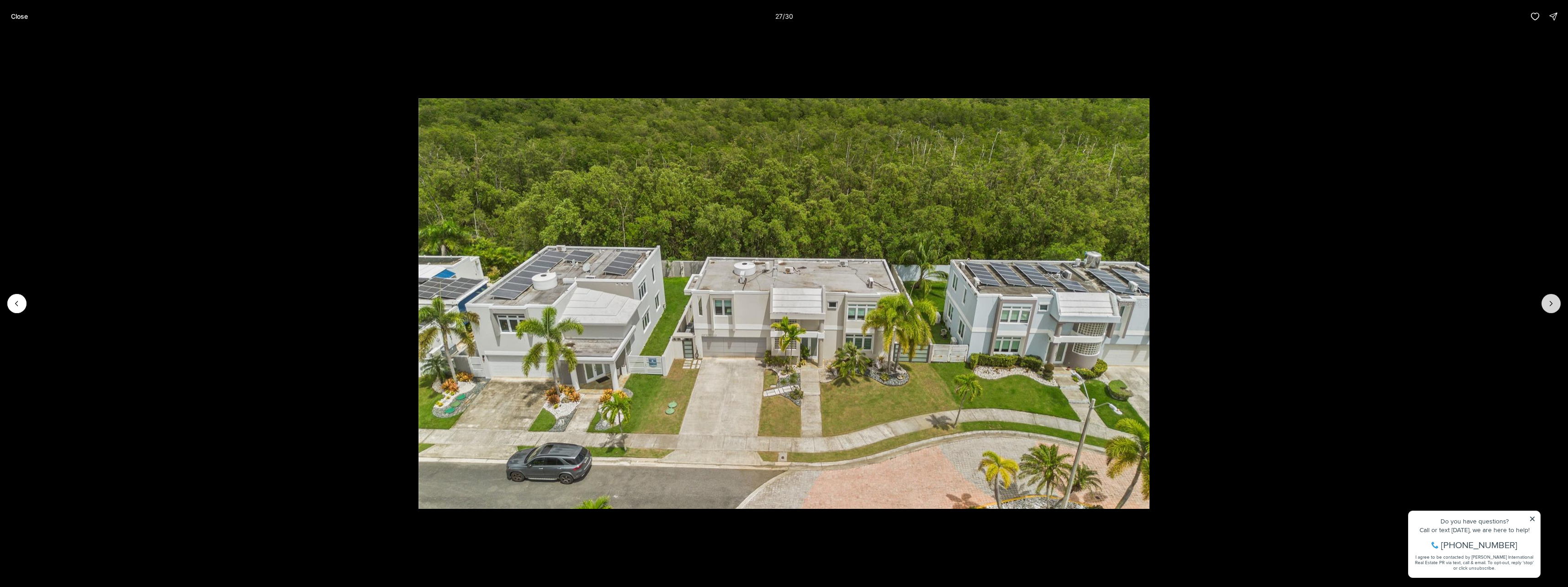
click at [1550, 302] on icon "Next slide" at bounding box center [1551, 303] width 9 height 9
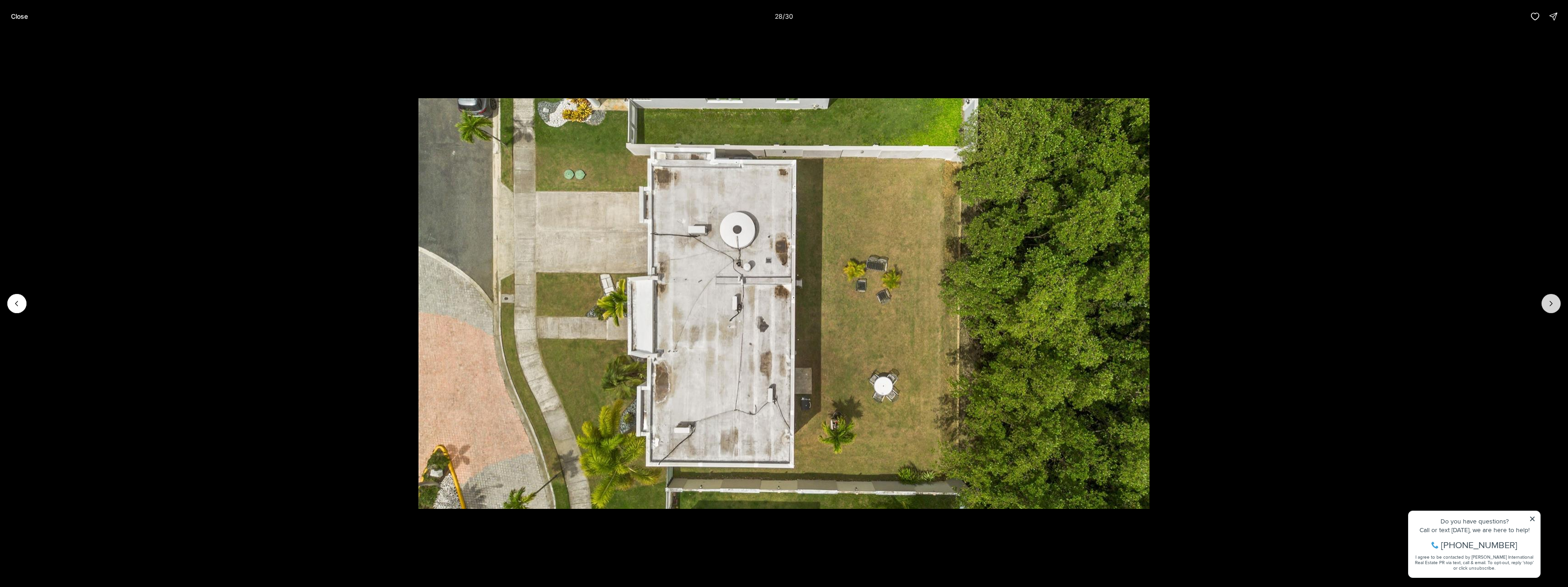
click at [1550, 302] on icon "Next slide" at bounding box center [1551, 303] width 9 height 9
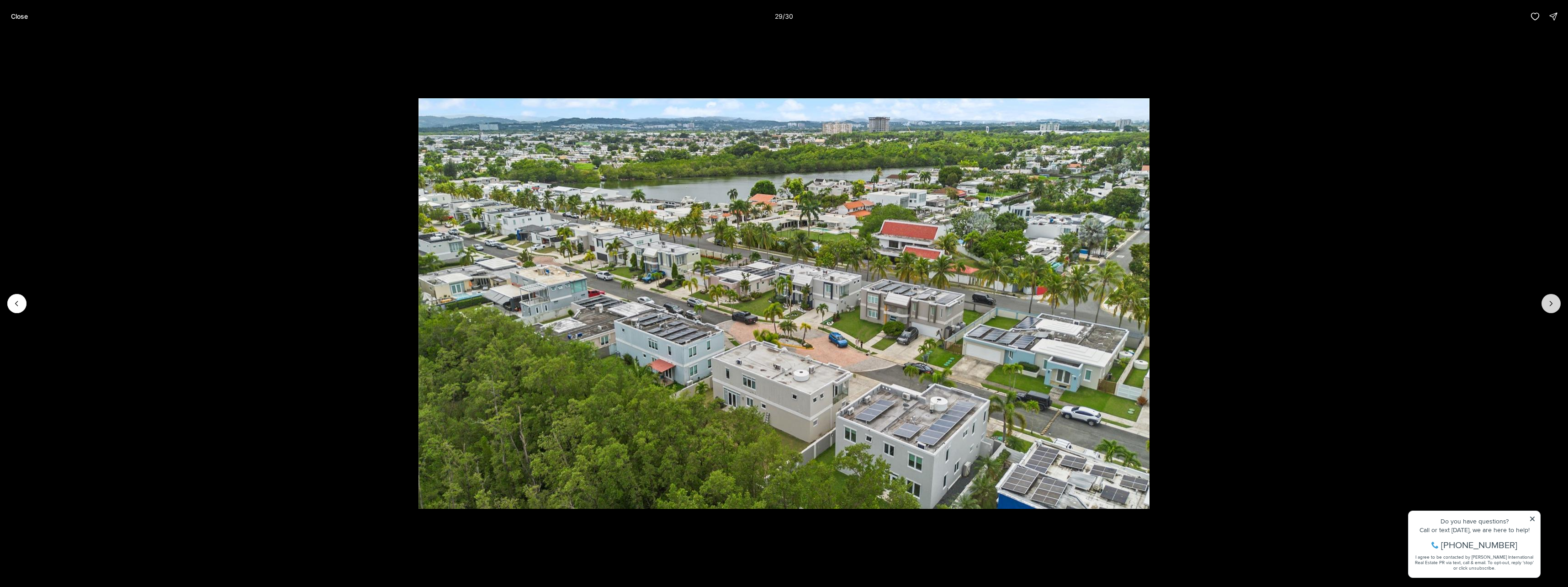
click at [1550, 302] on icon "Next slide" at bounding box center [1551, 303] width 9 height 9
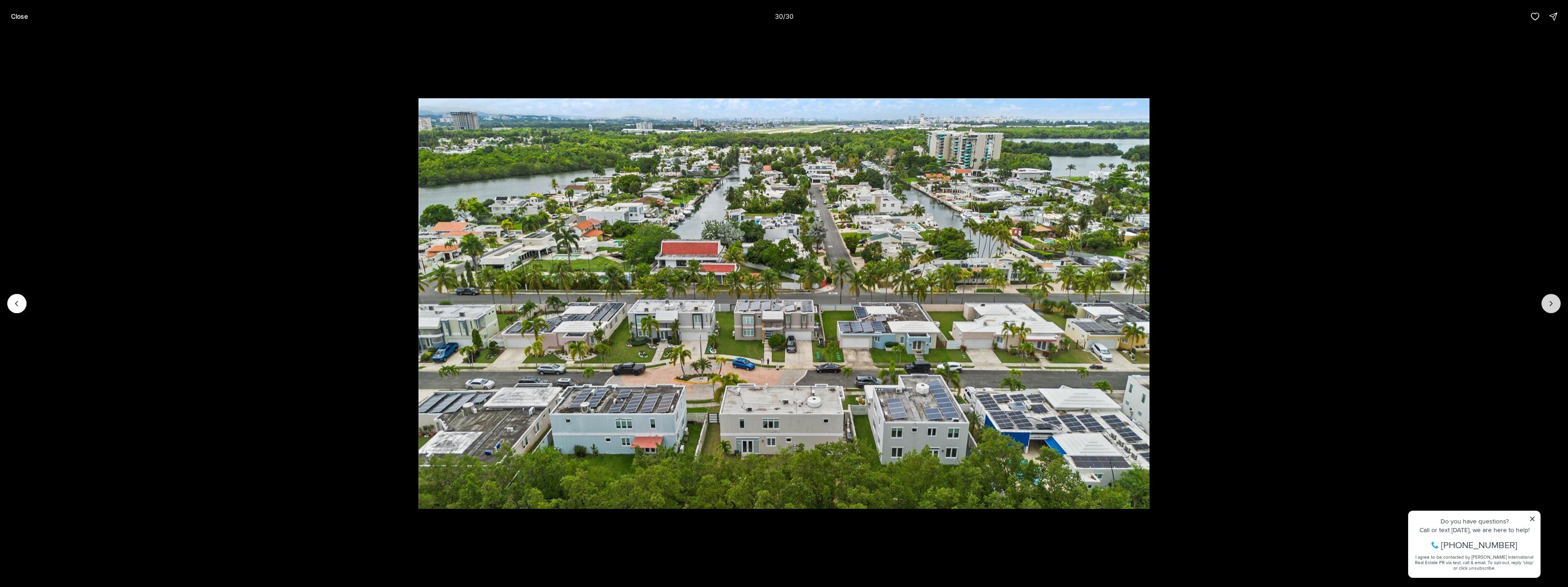
click at [1550, 302] on div at bounding box center [1551, 304] width 19 height 19
click at [1558, 298] on div at bounding box center [1551, 304] width 19 height 19
click at [19, 21] on button "Close" at bounding box center [19, 16] width 28 height 18
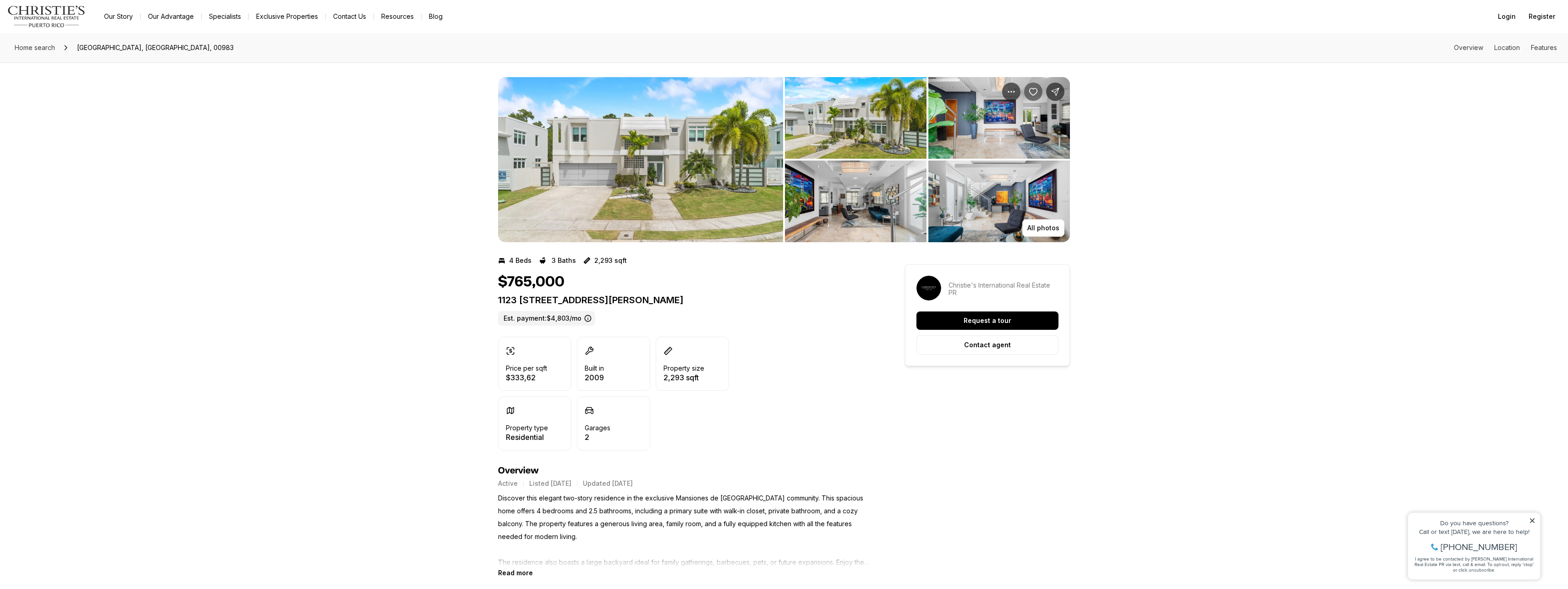
click at [1033, 87] on icon "Save Property: 1123 CALLE MARBELLA" at bounding box center [1033, 92] width 9 height 9
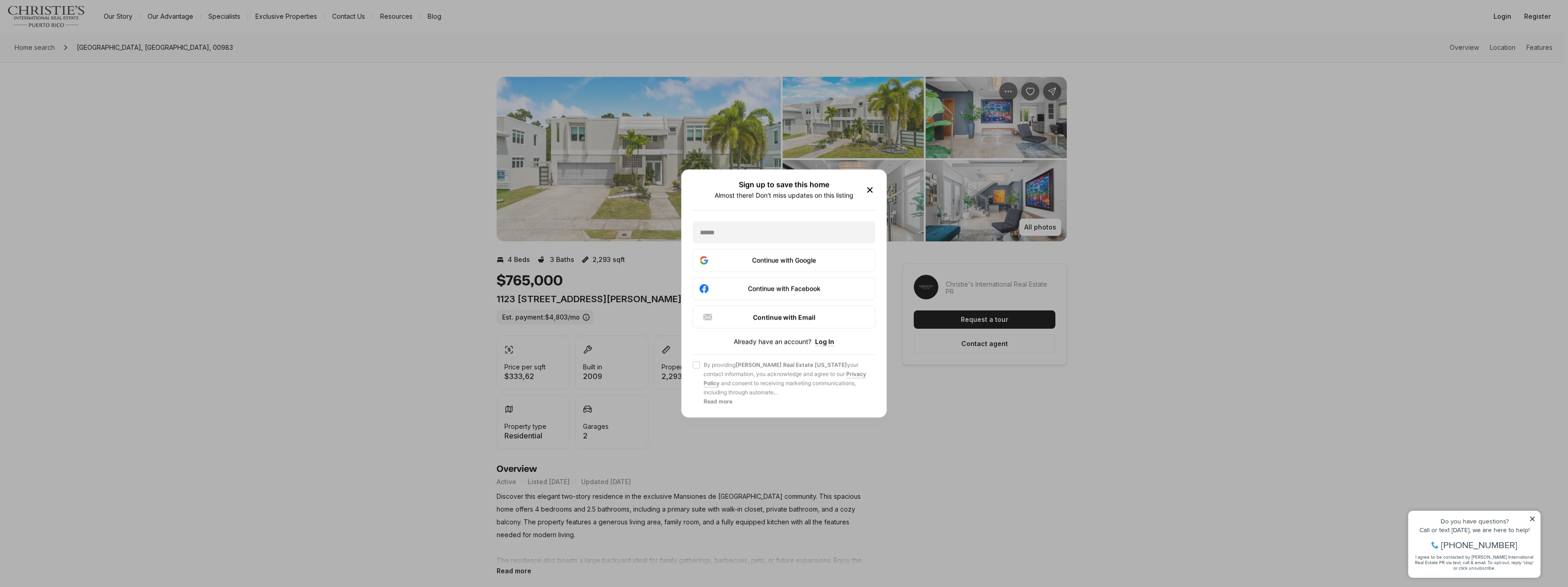
click at [871, 189] on icon "button" at bounding box center [870, 190] width 11 height 11
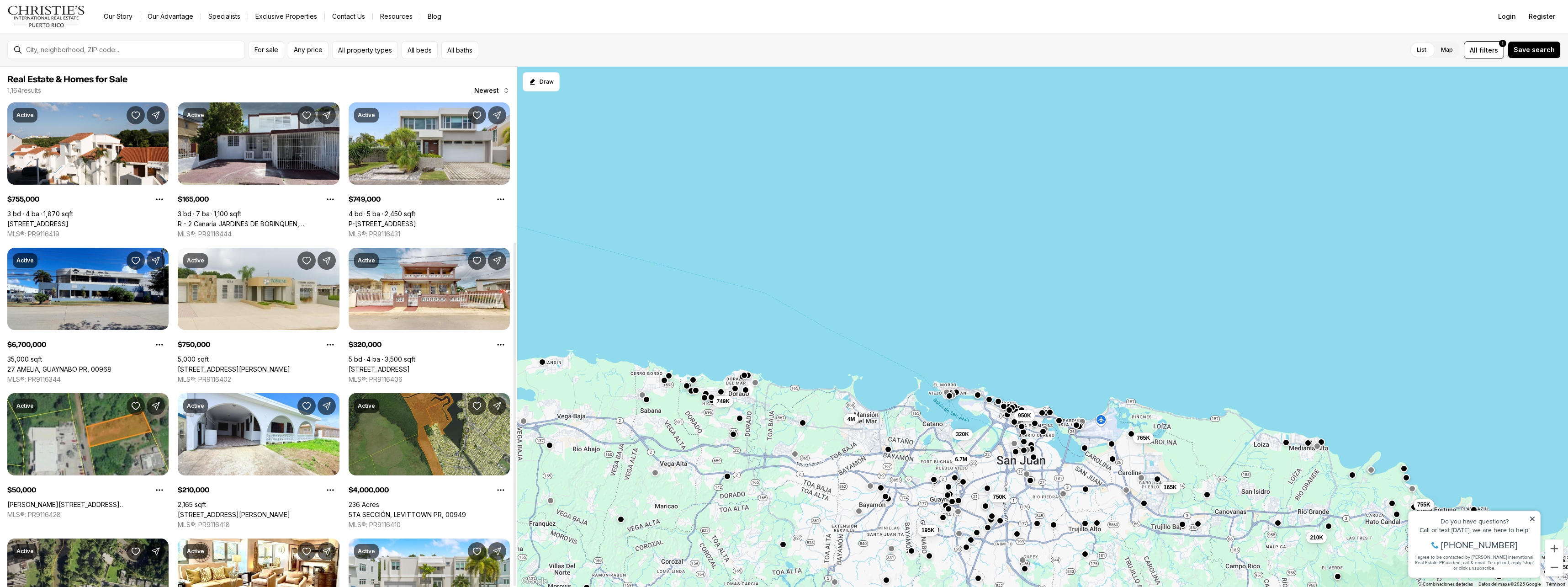
scroll to position [265, 0]
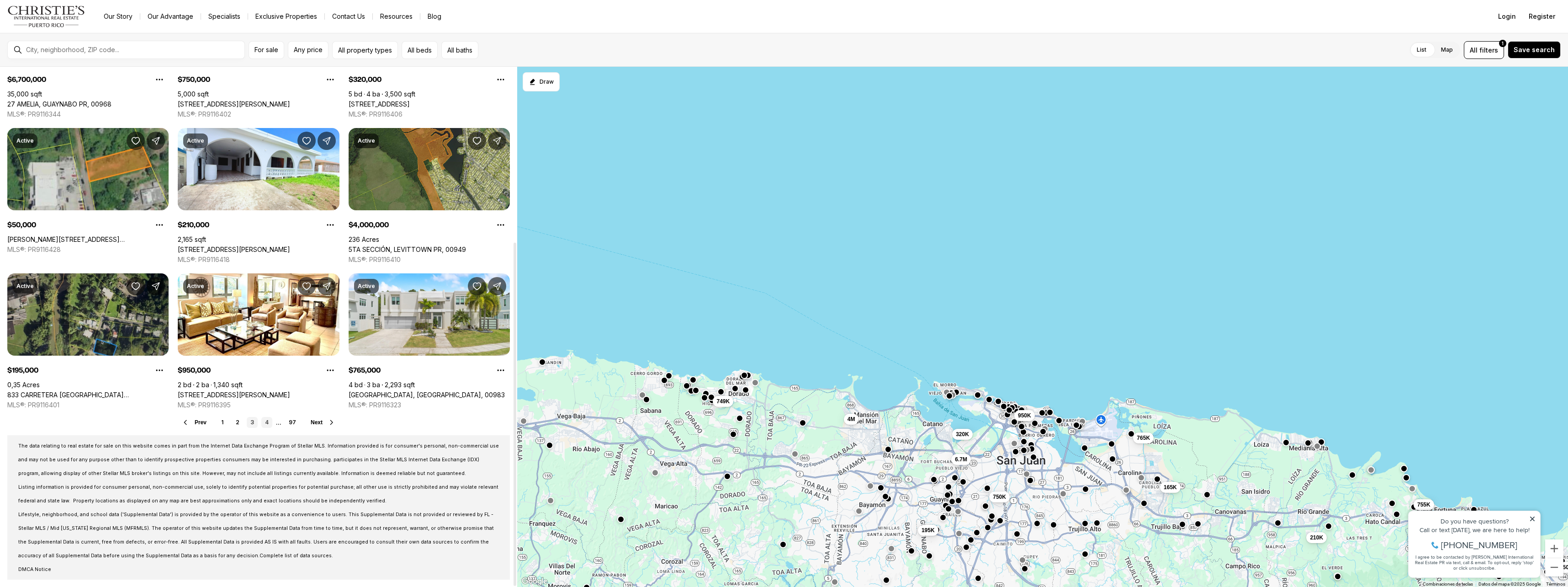
click at [268, 420] on link "4" at bounding box center [267, 423] width 11 height 11
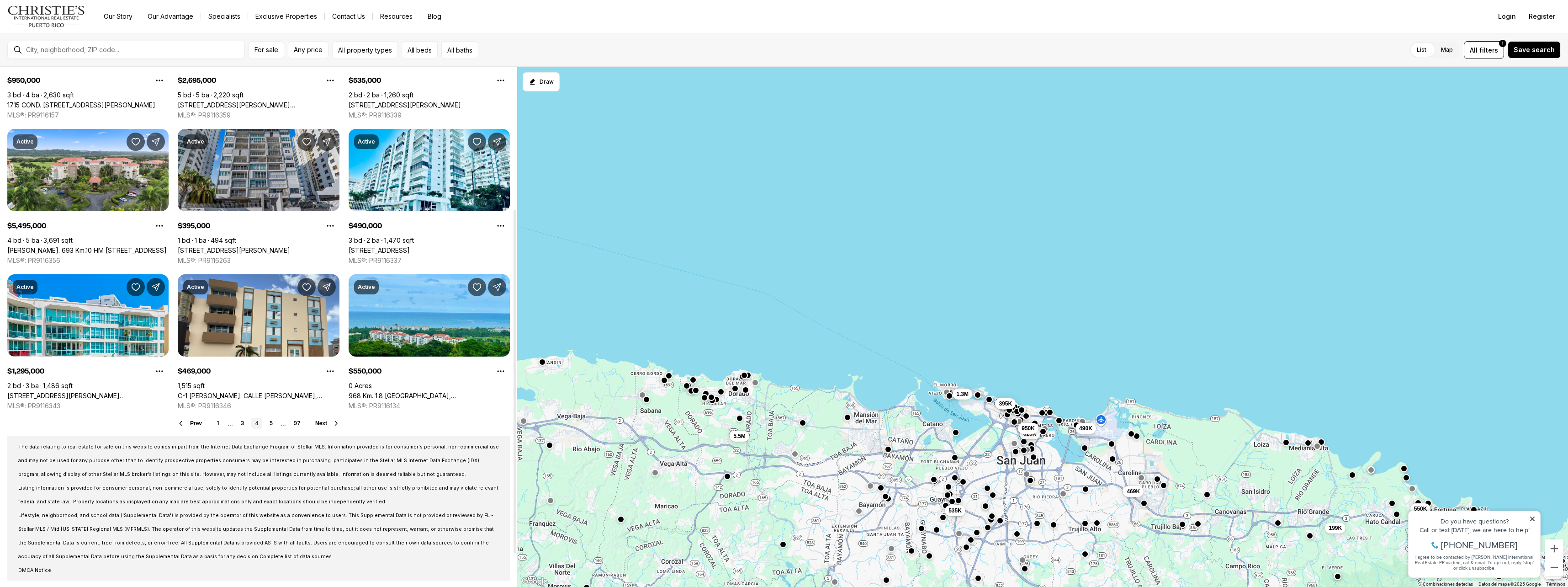
scroll to position [265, 0]
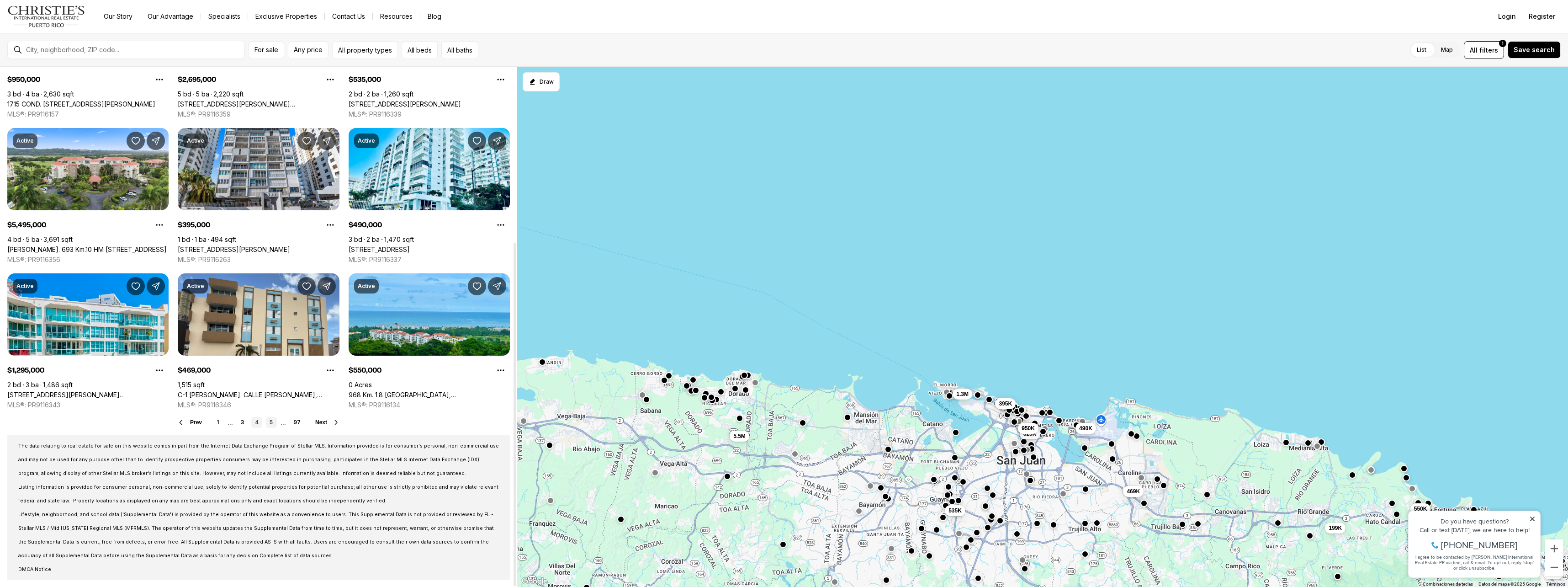
click at [273, 421] on link "5" at bounding box center [271, 423] width 11 height 11
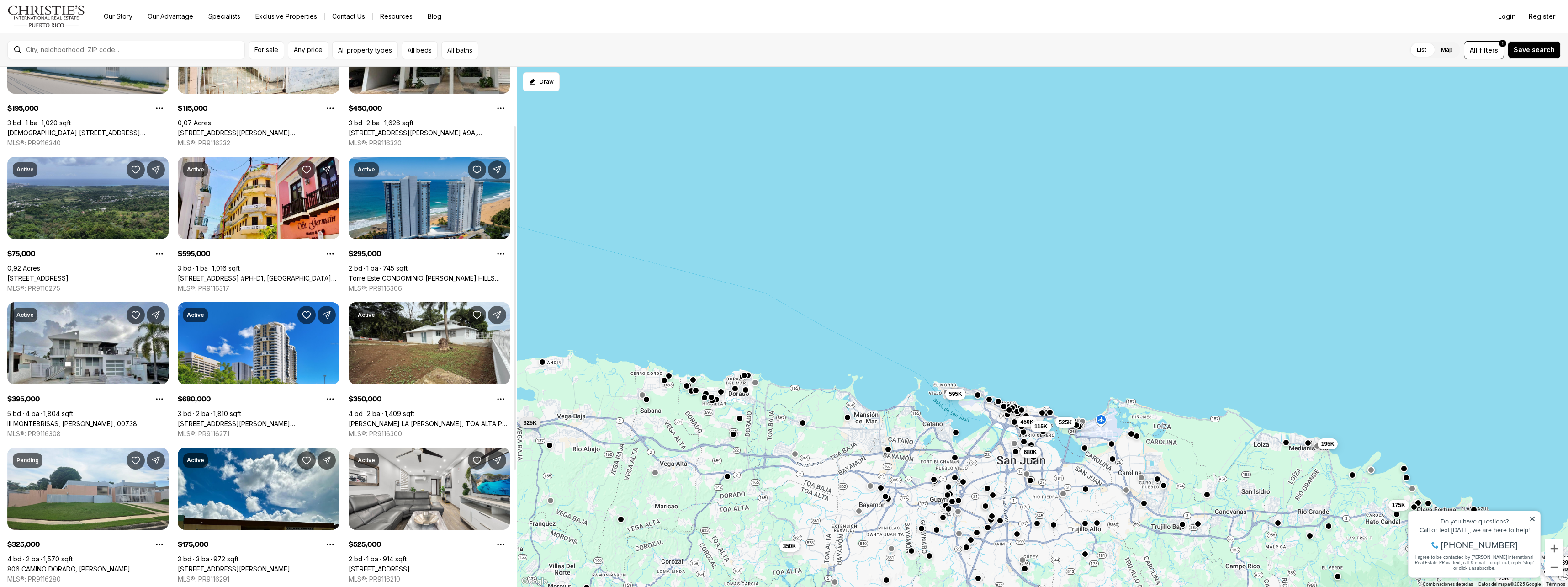
scroll to position [91, 0]
click at [82, 419] on link "III MONTEBRISAS, [PERSON_NAME], 00738" at bounding box center [72, 423] width 130 height 9
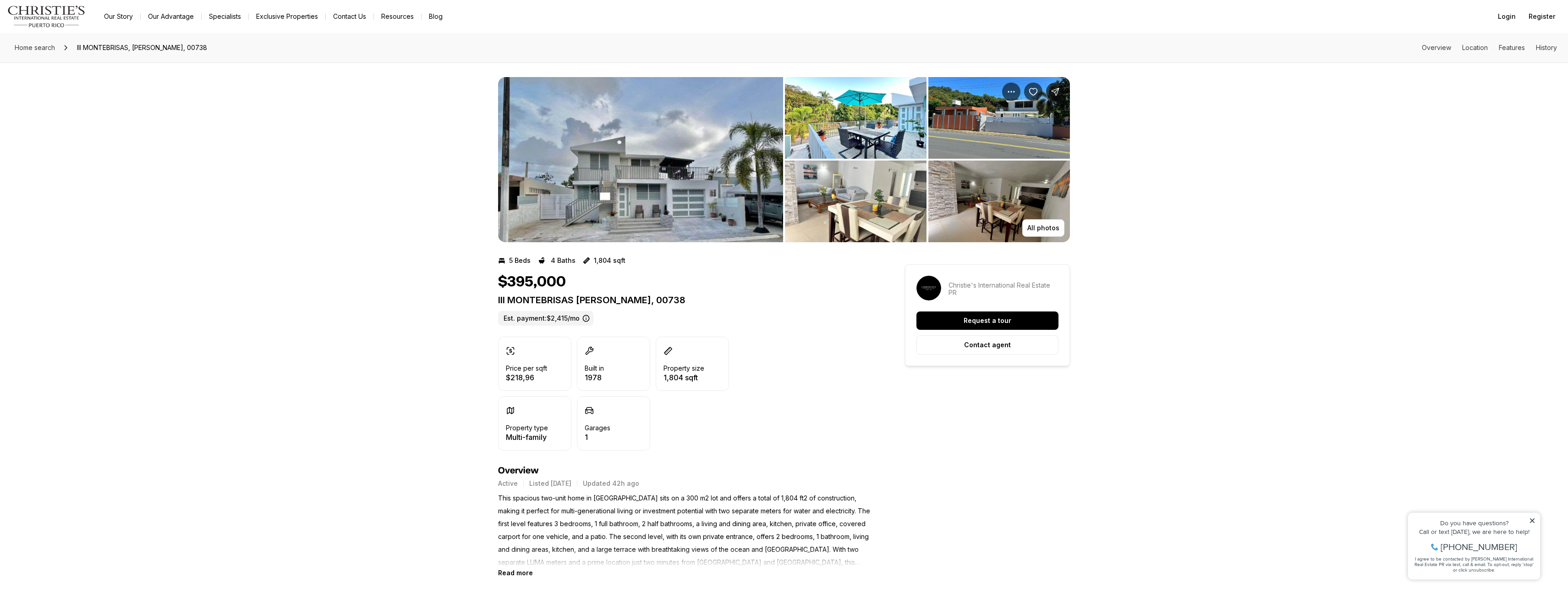
click at [669, 185] on img "View image gallery" at bounding box center [641, 159] width 285 height 165
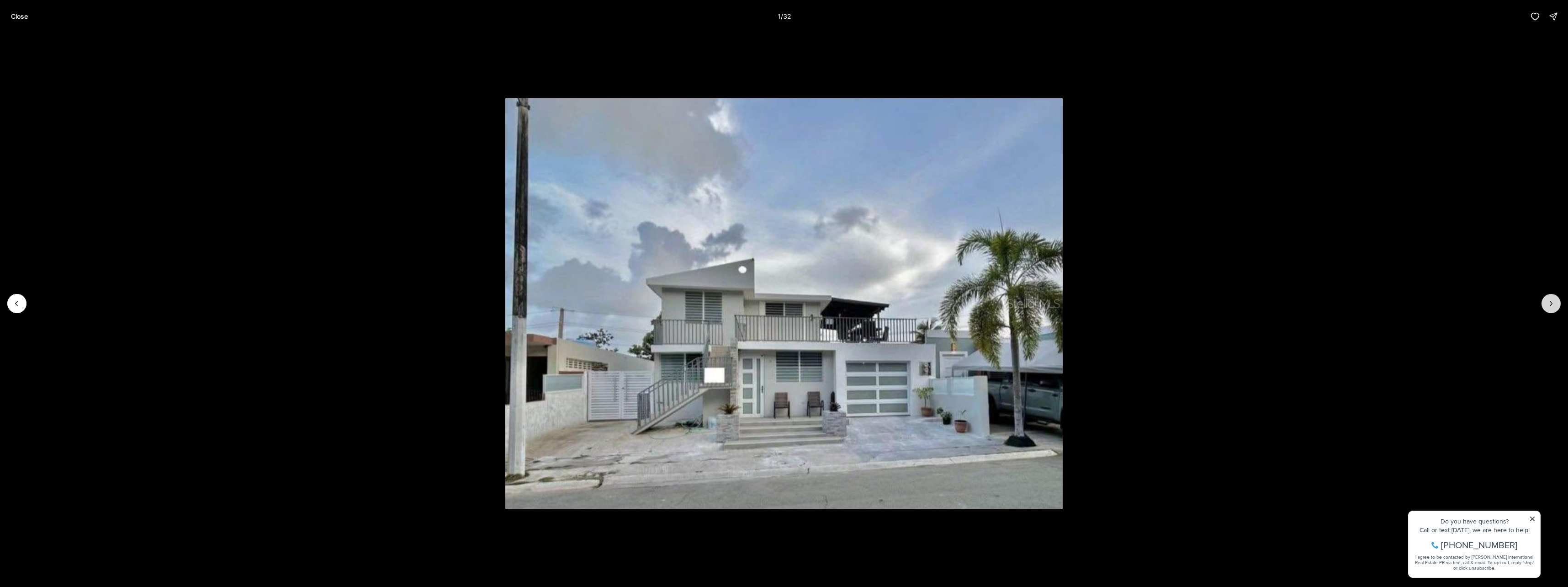
click at [1552, 309] on button "Next slide" at bounding box center [1551, 304] width 19 height 19
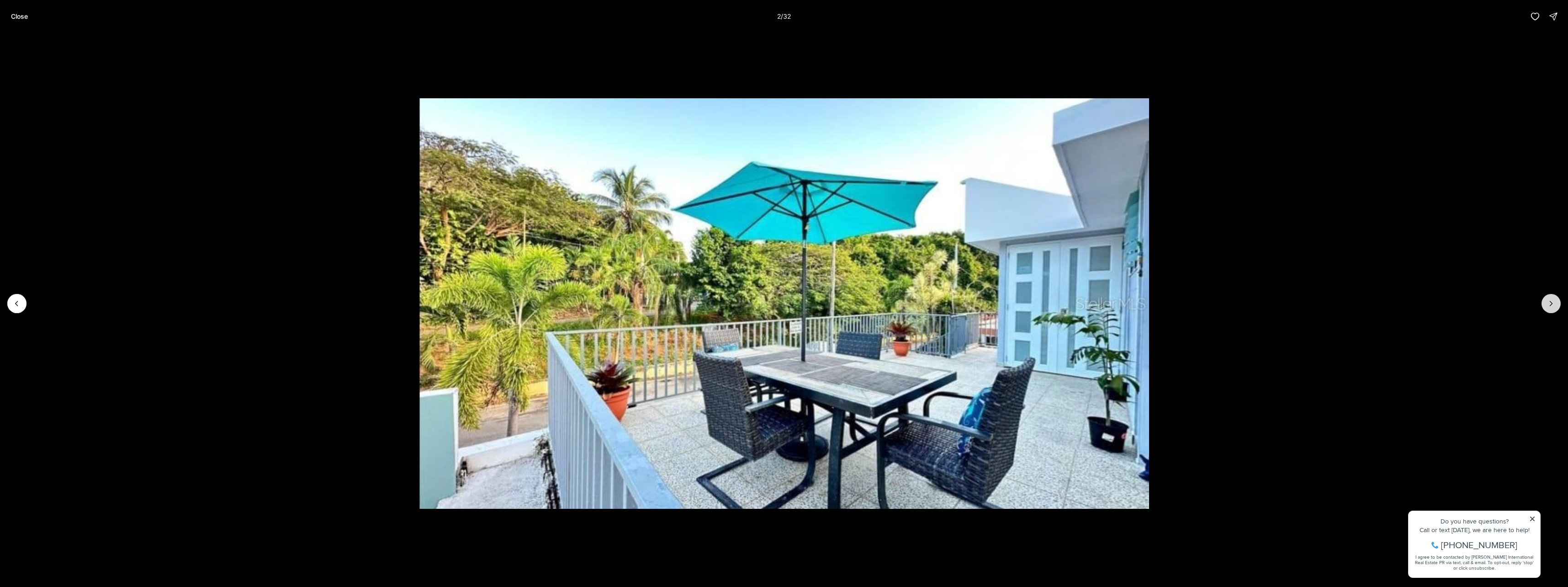
click at [1552, 308] on icon "Next slide" at bounding box center [1551, 303] width 9 height 9
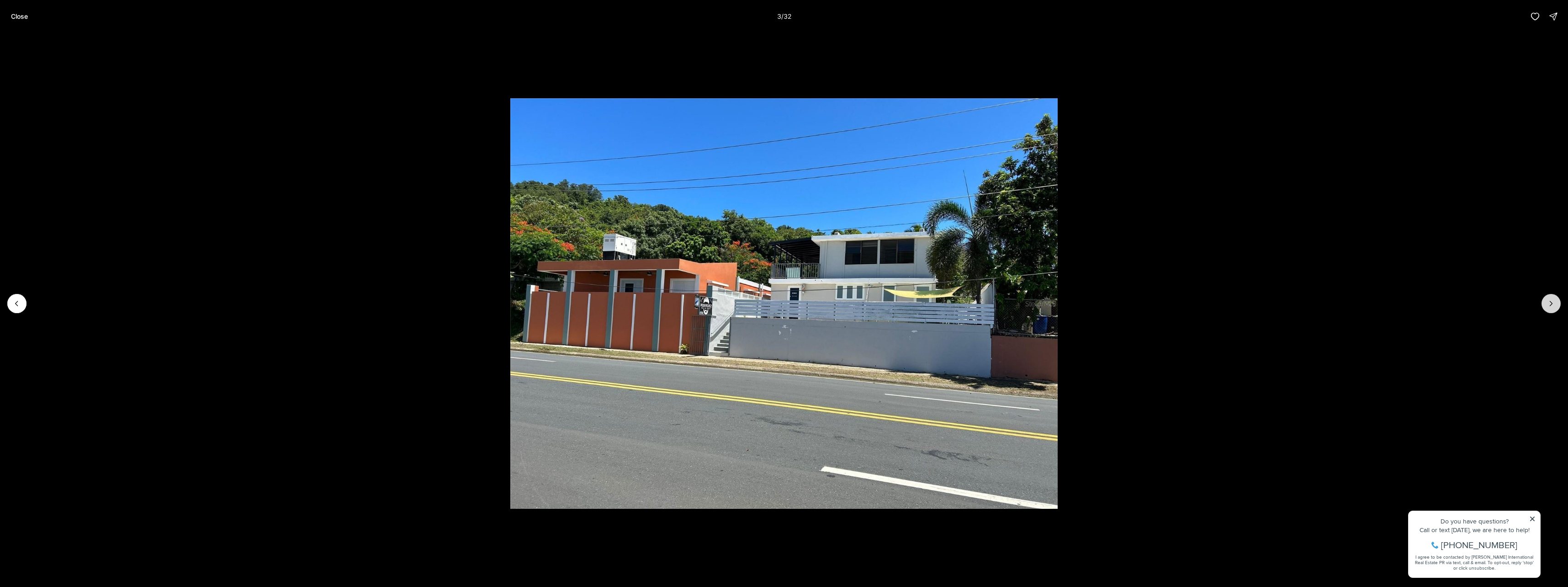
click at [1552, 308] on icon "Next slide" at bounding box center [1551, 303] width 9 height 9
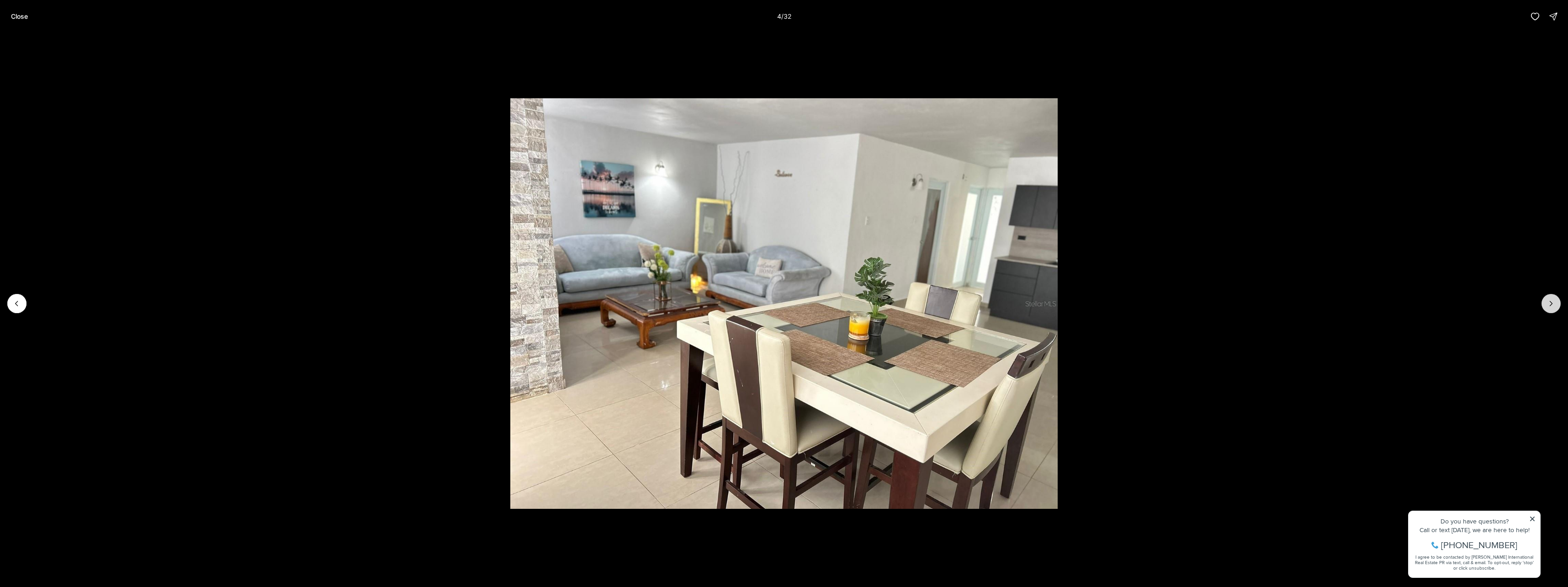
click at [1552, 308] on icon "Next slide" at bounding box center [1551, 303] width 9 height 9
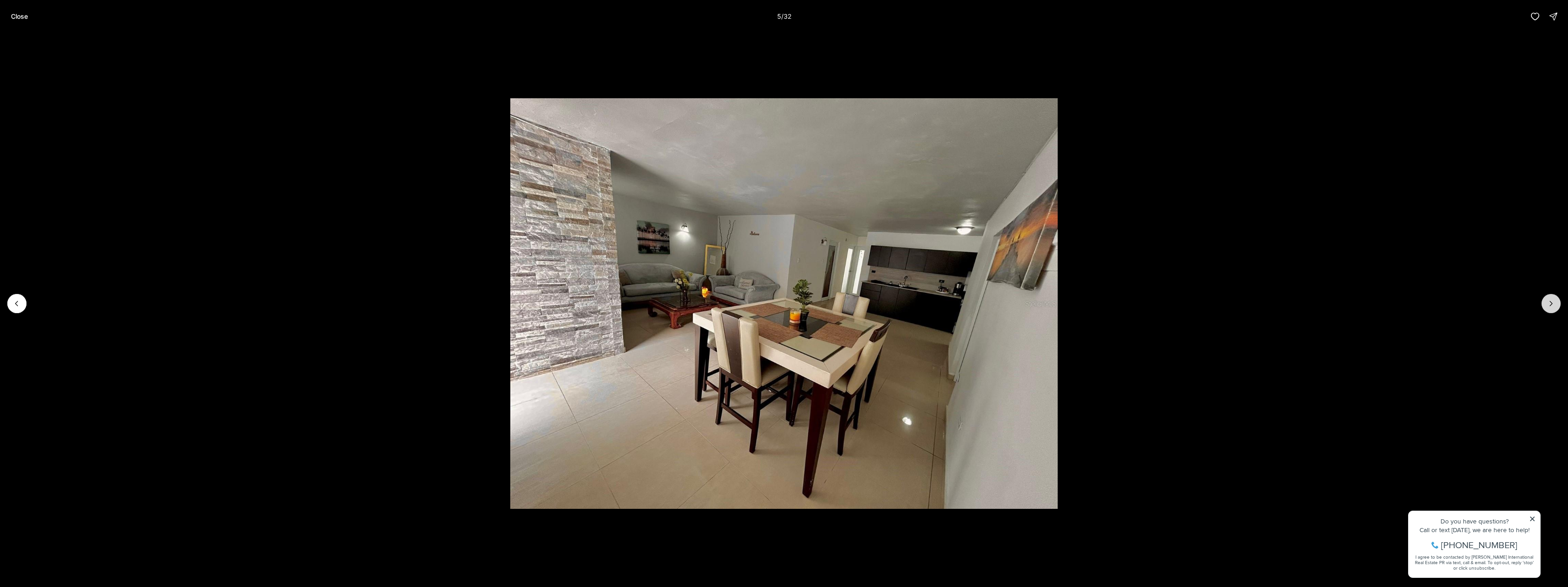
click at [1552, 308] on icon "Next slide" at bounding box center [1551, 303] width 9 height 9
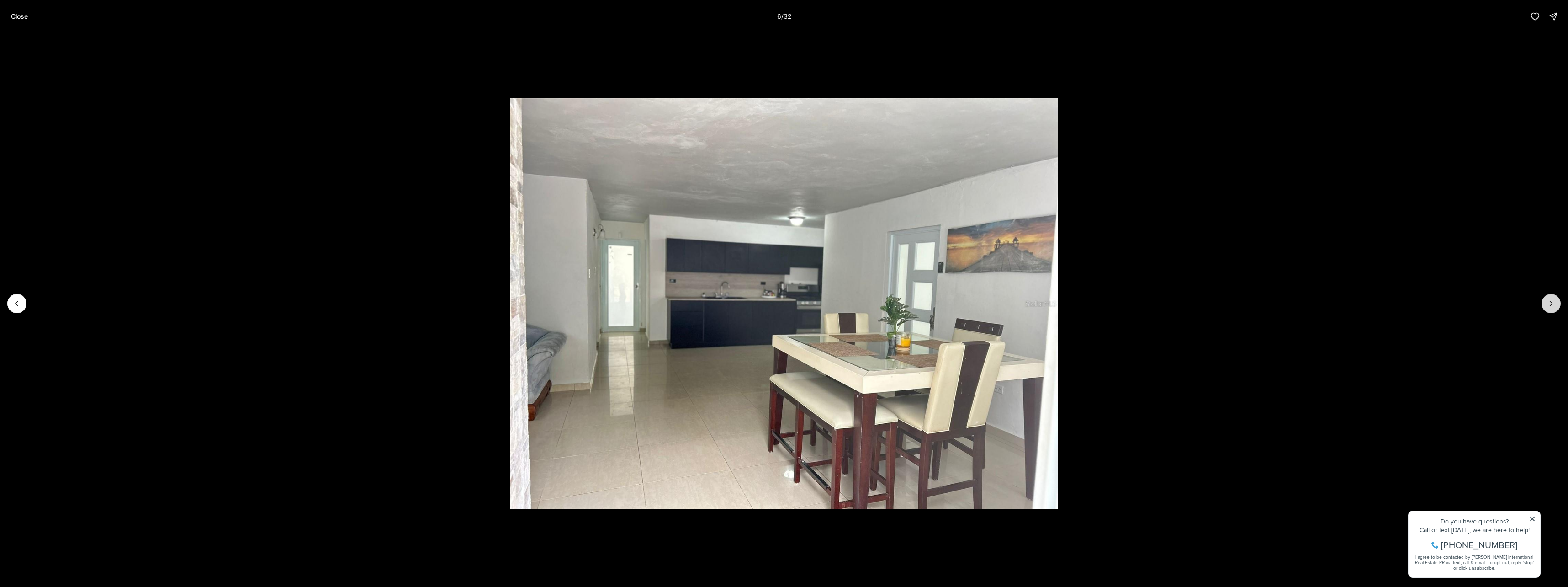
click at [1552, 308] on icon "Next slide" at bounding box center [1551, 303] width 9 height 9
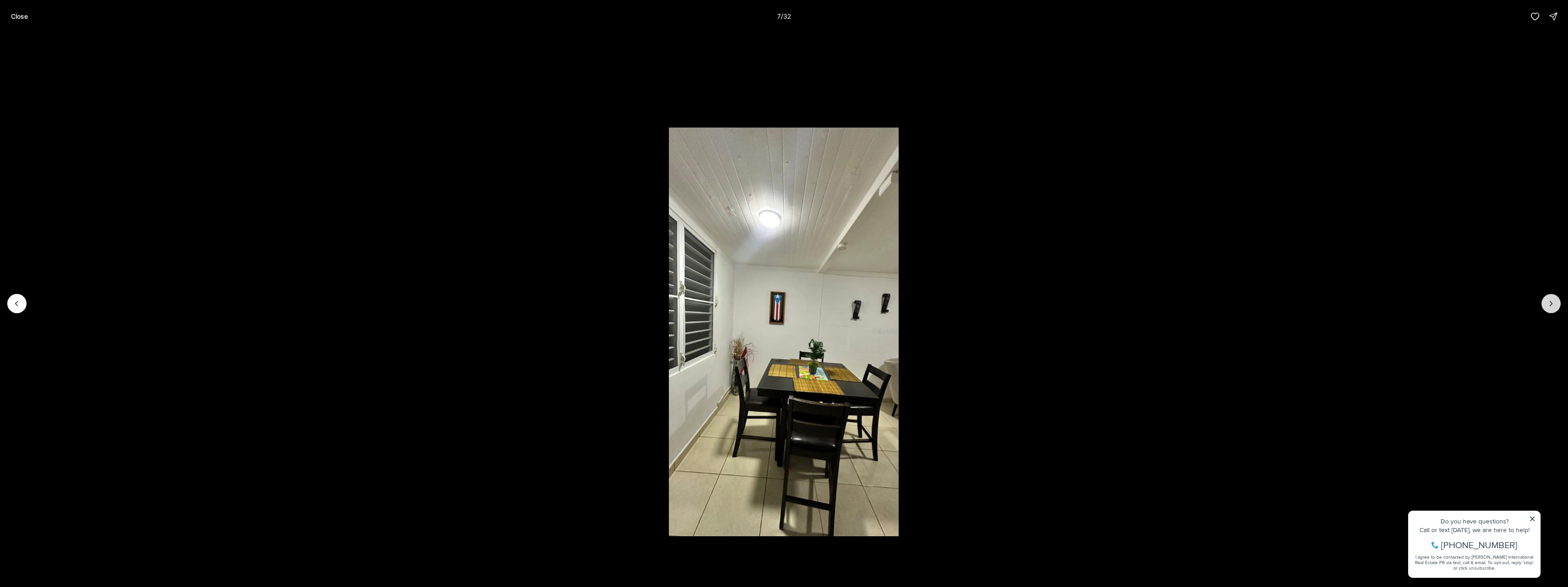
click at [1552, 308] on icon "Next slide" at bounding box center [1551, 303] width 9 height 9
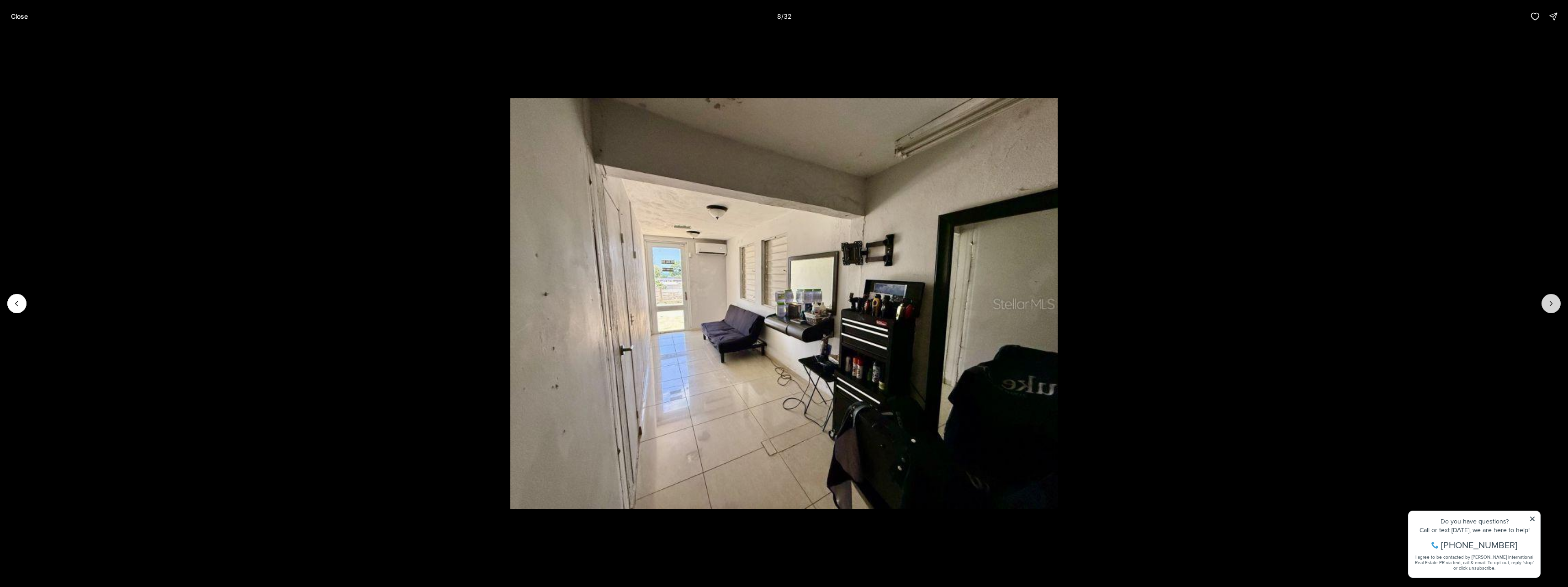
click at [1552, 308] on icon "Next slide" at bounding box center [1551, 303] width 9 height 9
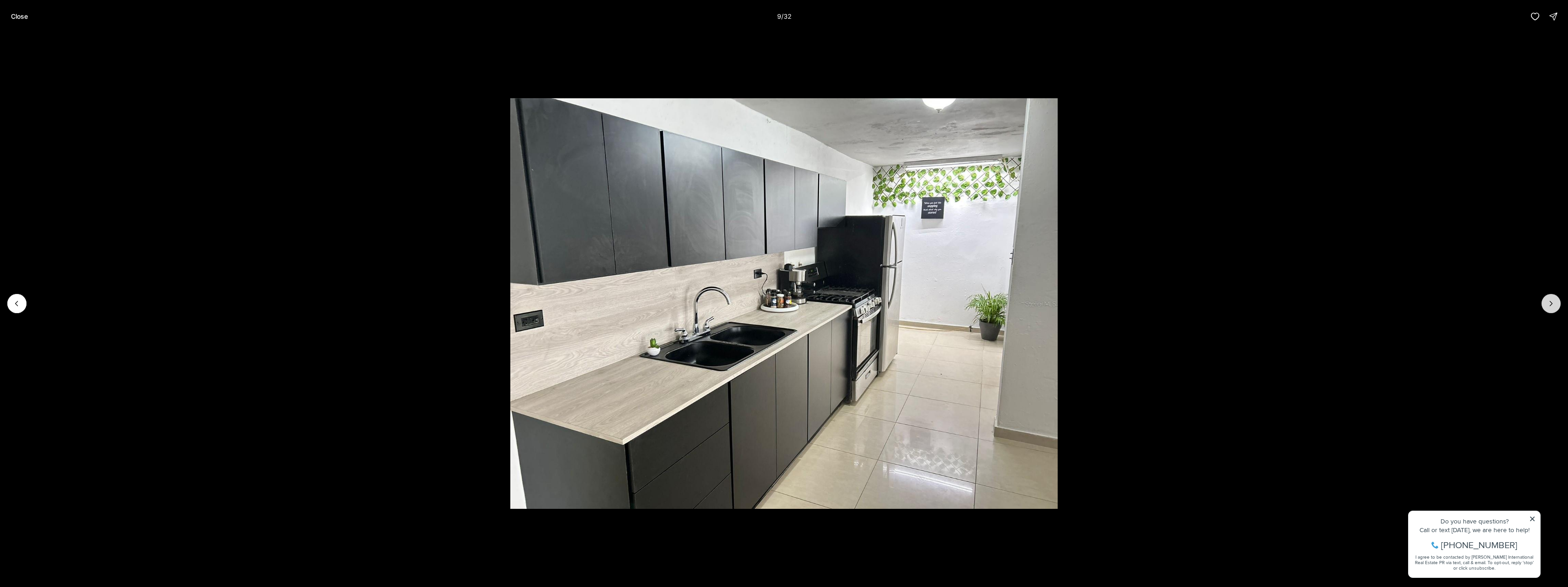
click at [1552, 308] on icon "Next slide" at bounding box center [1551, 303] width 9 height 9
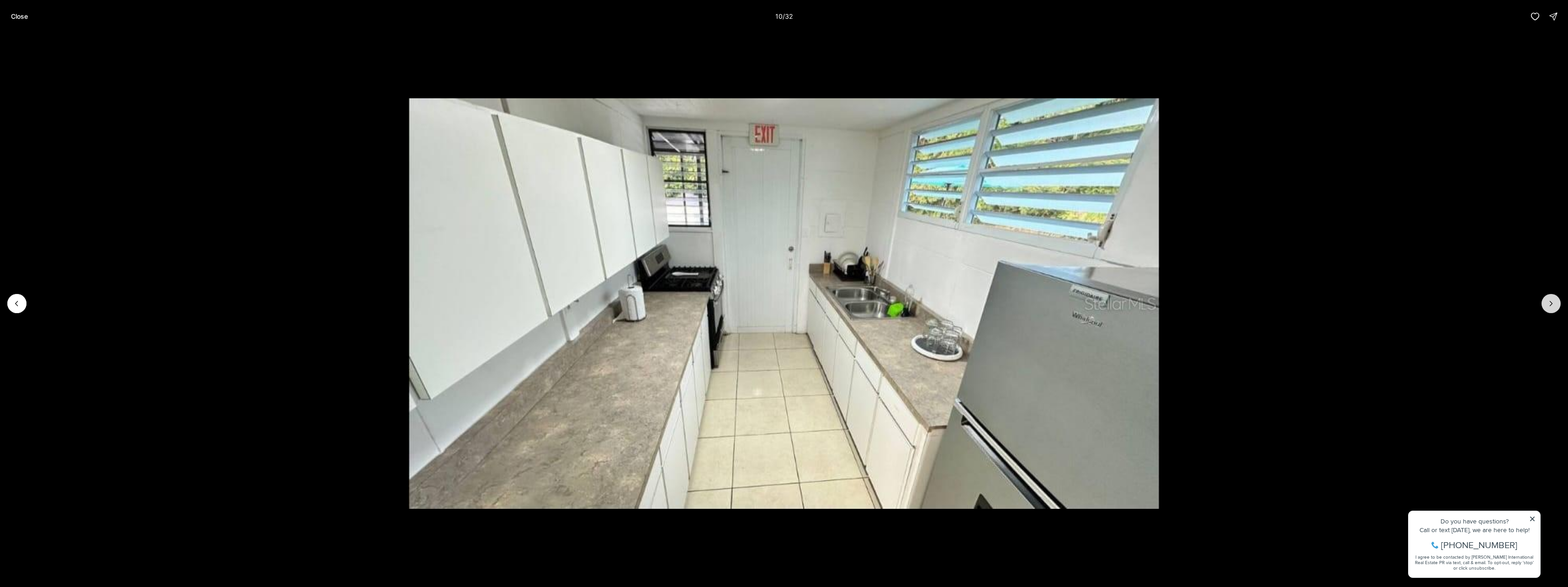
click at [1552, 308] on icon "Next slide" at bounding box center [1551, 303] width 9 height 9
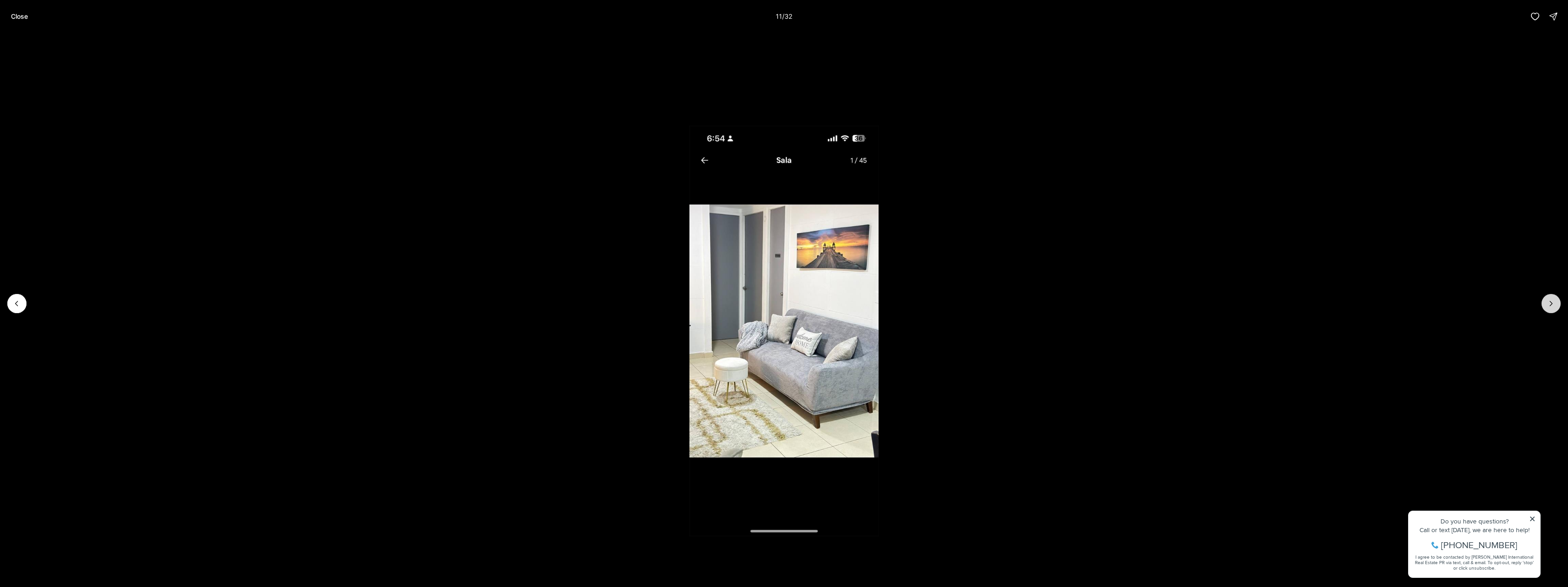
click at [1552, 308] on icon "Next slide" at bounding box center [1551, 303] width 9 height 9
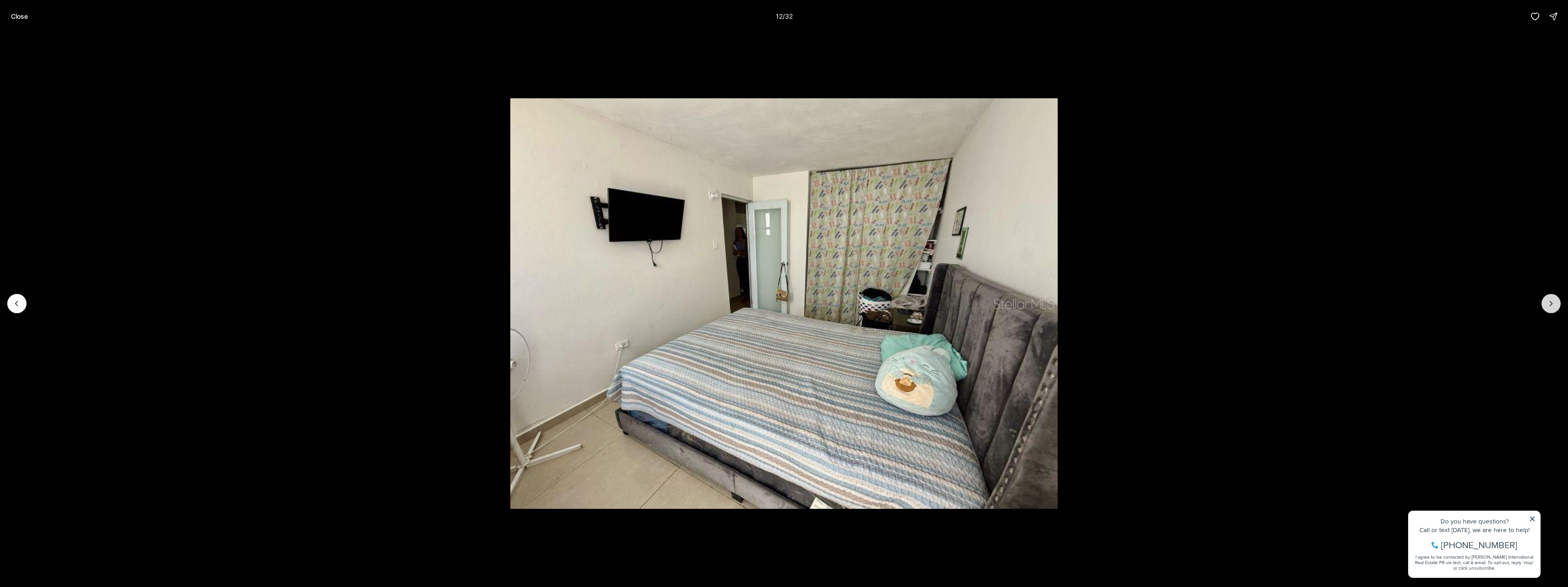
click at [1552, 308] on icon "Next slide" at bounding box center [1551, 303] width 9 height 9
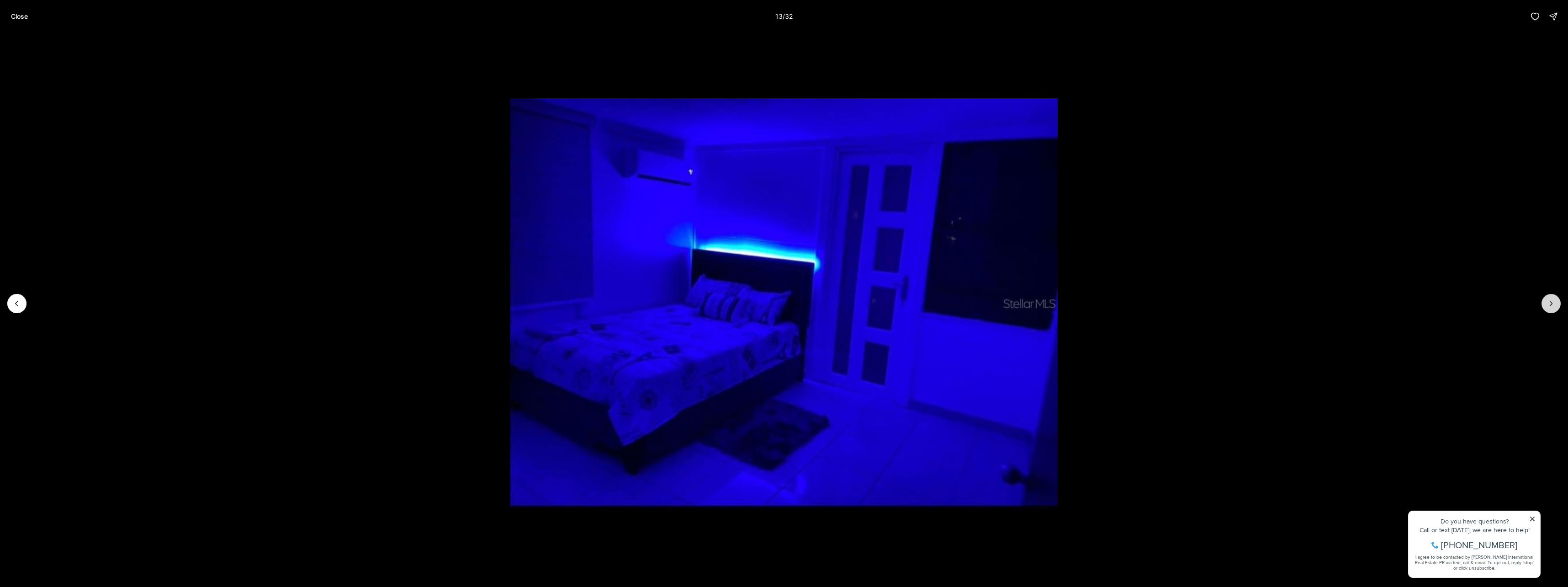
click at [1552, 308] on icon "Next slide" at bounding box center [1551, 303] width 9 height 9
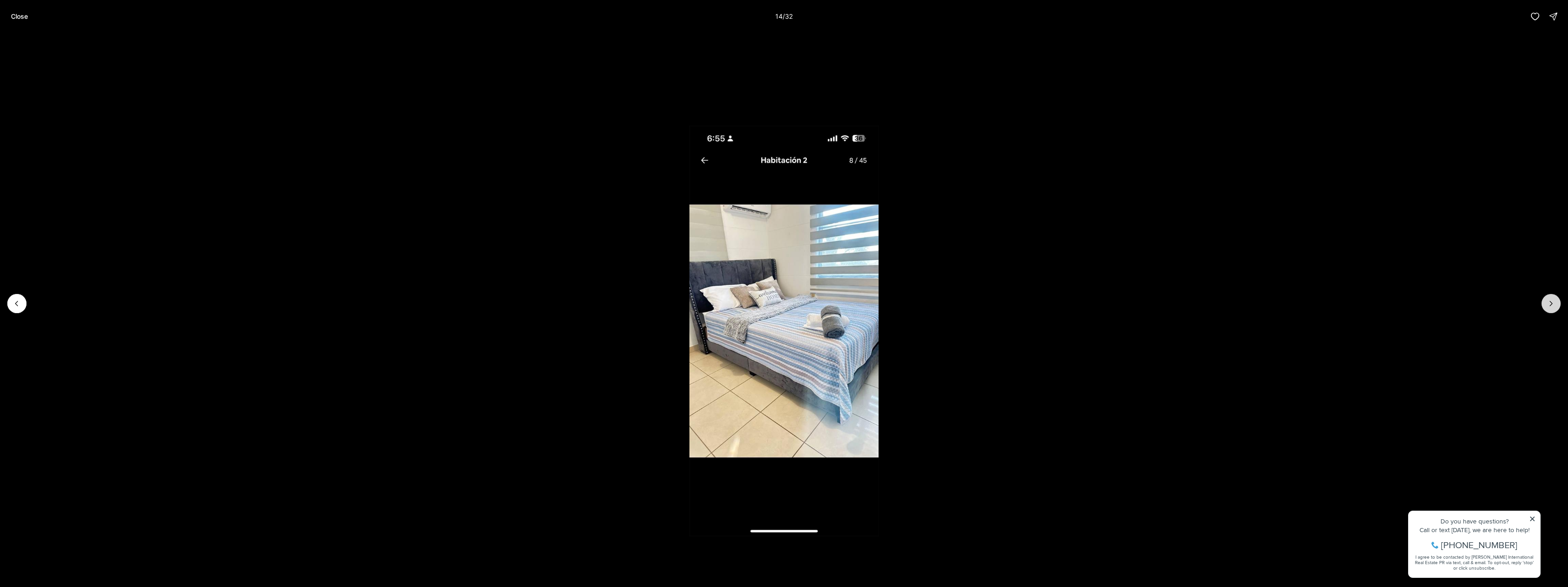
click at [1552, 308] on icon "Next slide" at bounding box center [1551, 303] width 9 height 9
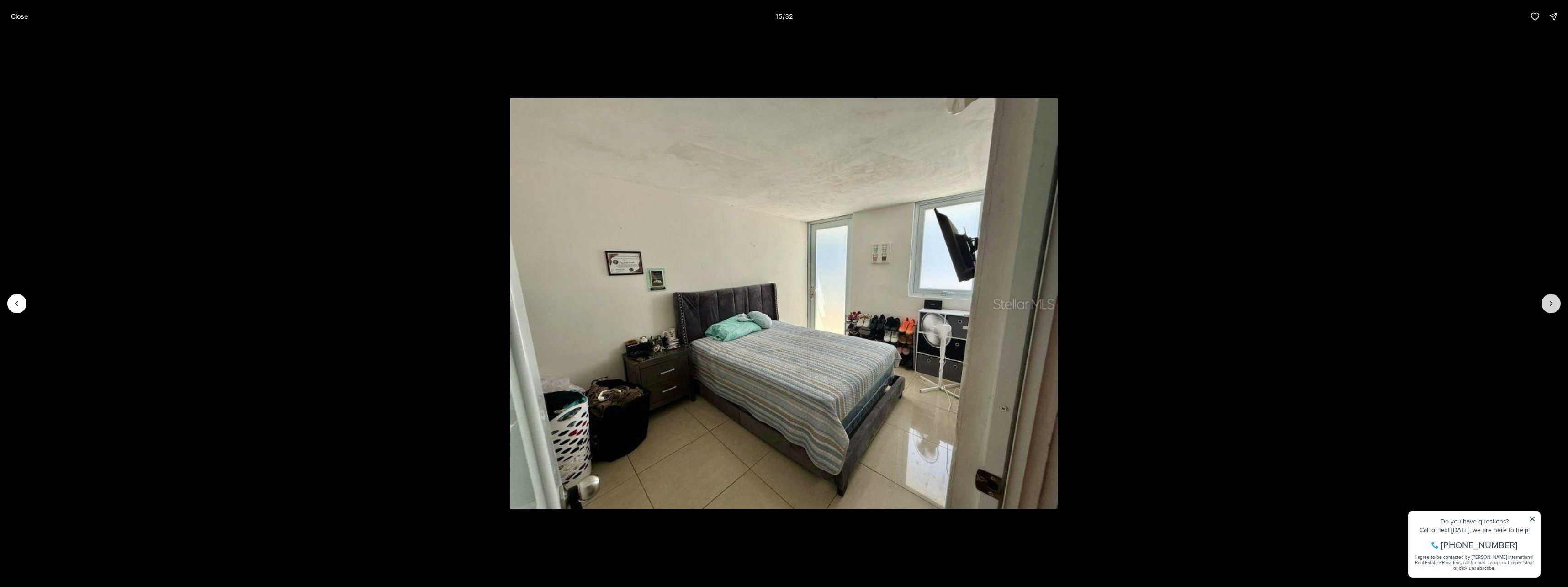
click at [1552, 308] on icon "Next slide" at bounding box center [1551, 303] width 9 height 9
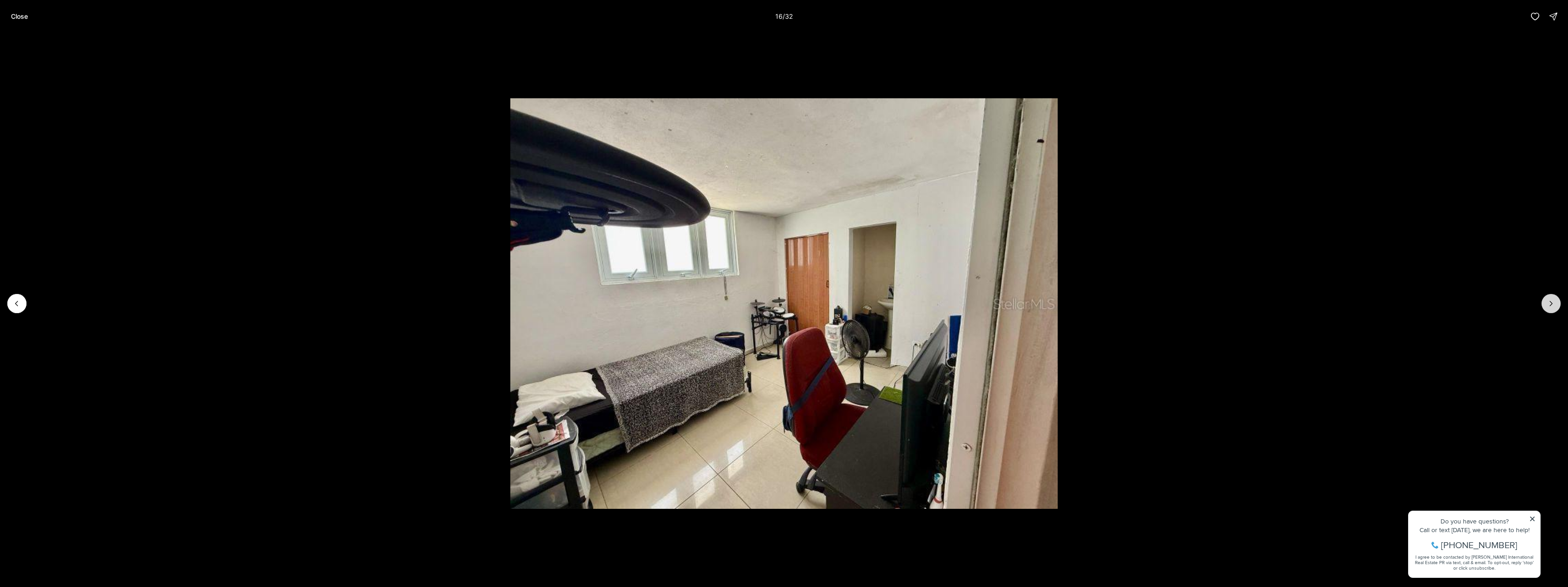
click at [1552, 308] on icon "Next slide" at bounding box center [1551, 303] width 9 height 9
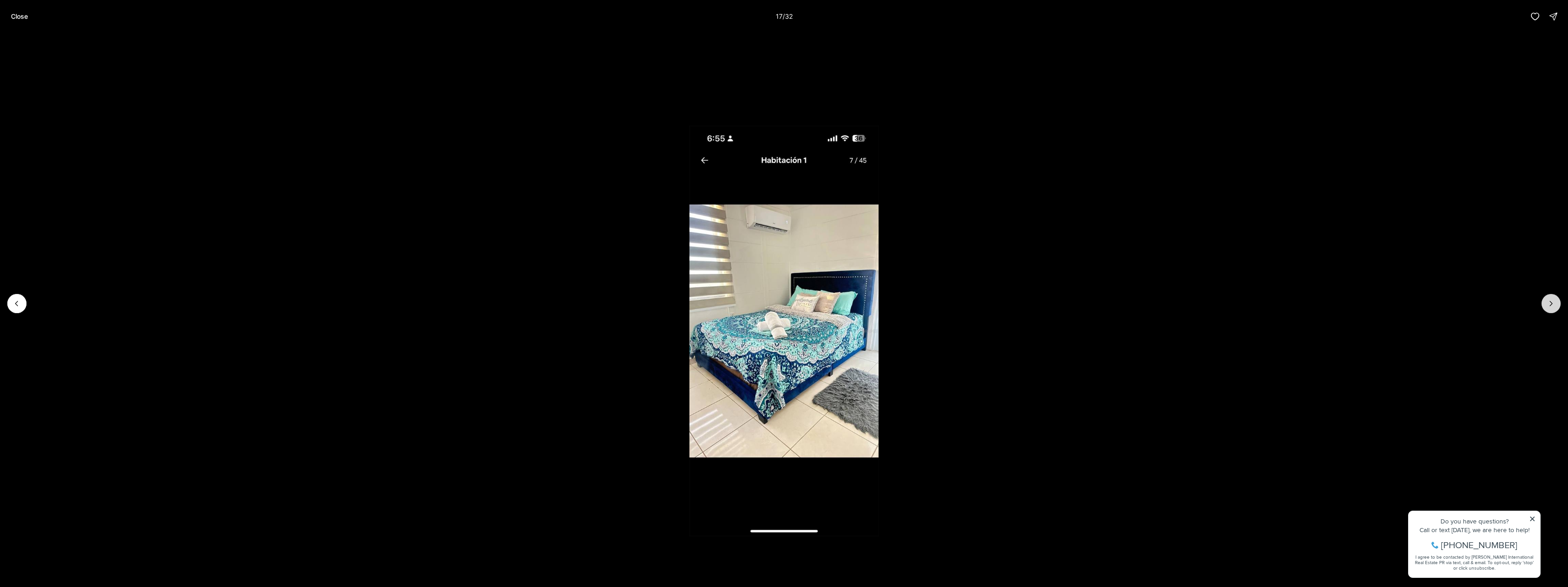
click at [1552, 308] on icon "Next slide" at bounding box center [1551, 303] width 9 height 9
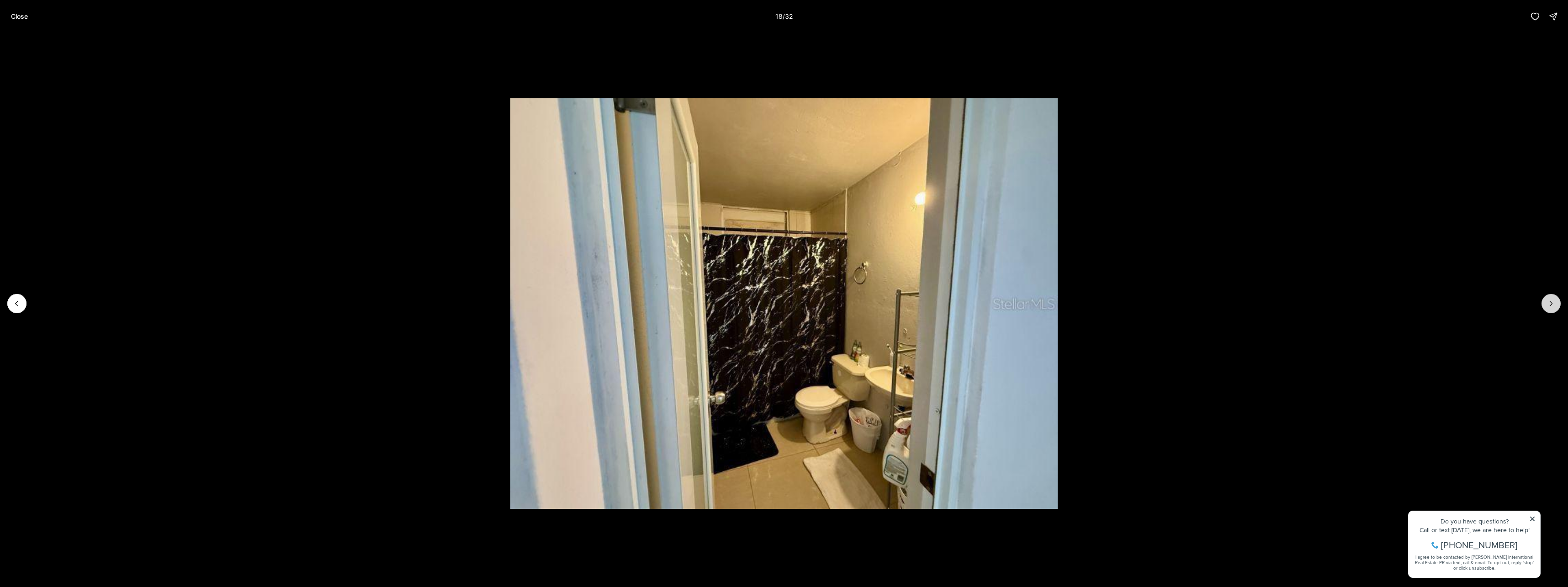
click at [1552, 308] on icon "Next slide" at bounding box center [1551, 303] width 9 height 9
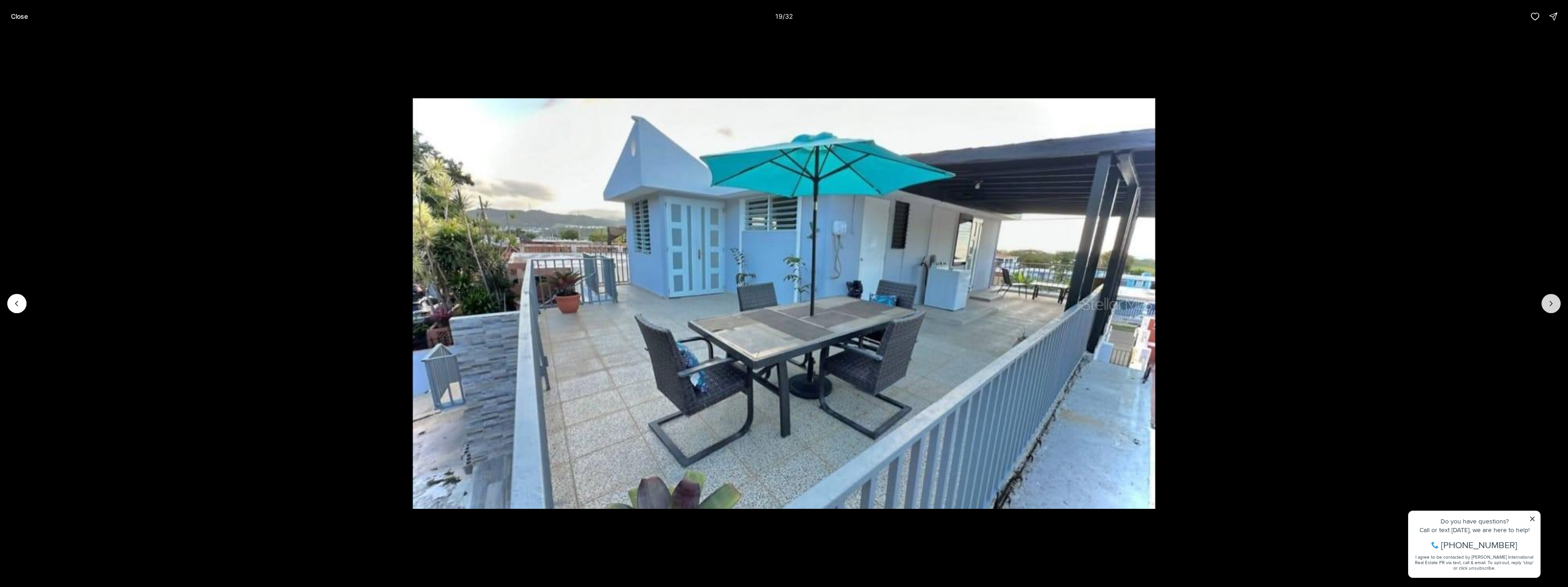
click at [1552, 308] on icon "Next slide" at bounding box center [1551, 303] width 9 height 9
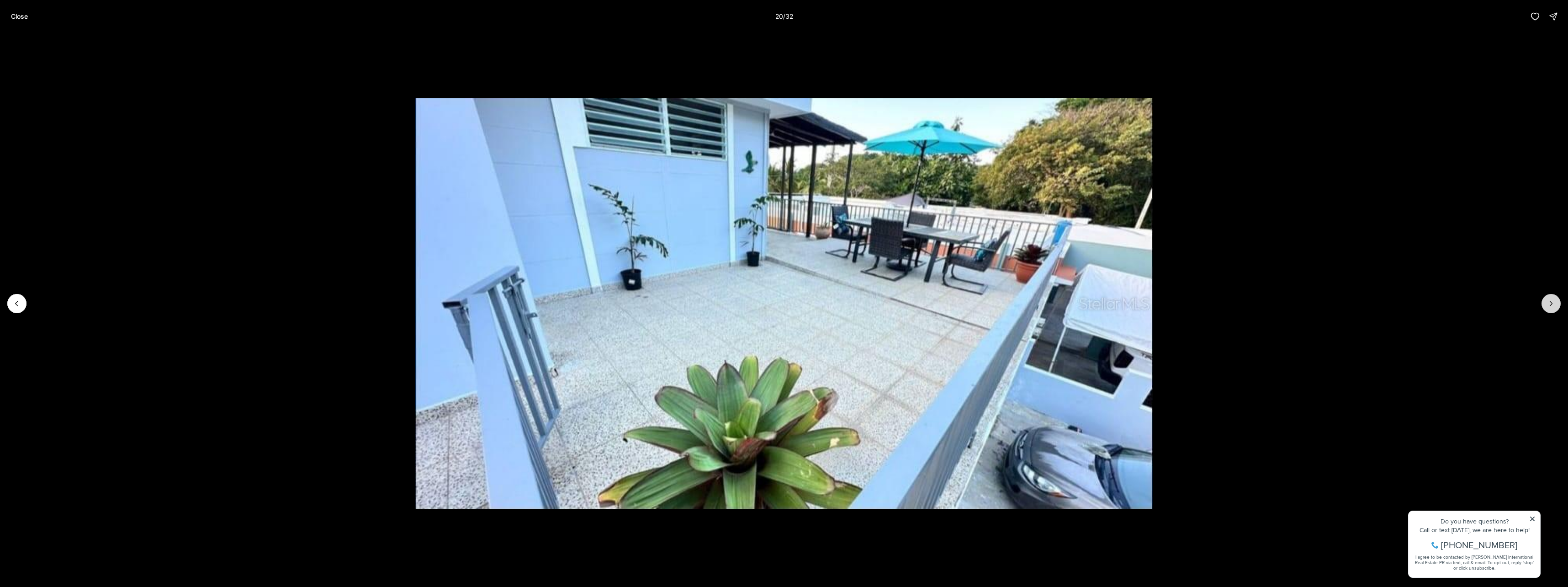
click at [1552, 308] on icon "Next slide" at bounding box center [1551, 303] width 9 height 9
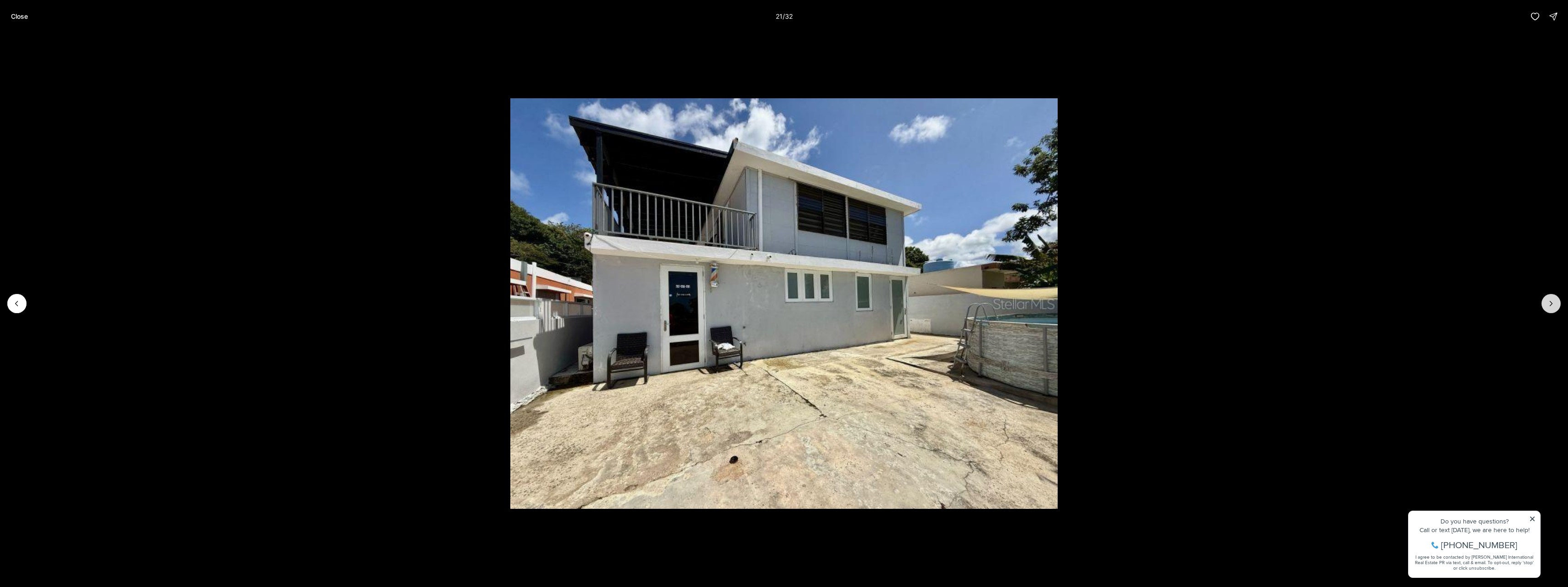
click at [1552, 308] on icon "Next slide" at bounding box center [1551, 303] width 9 height 9
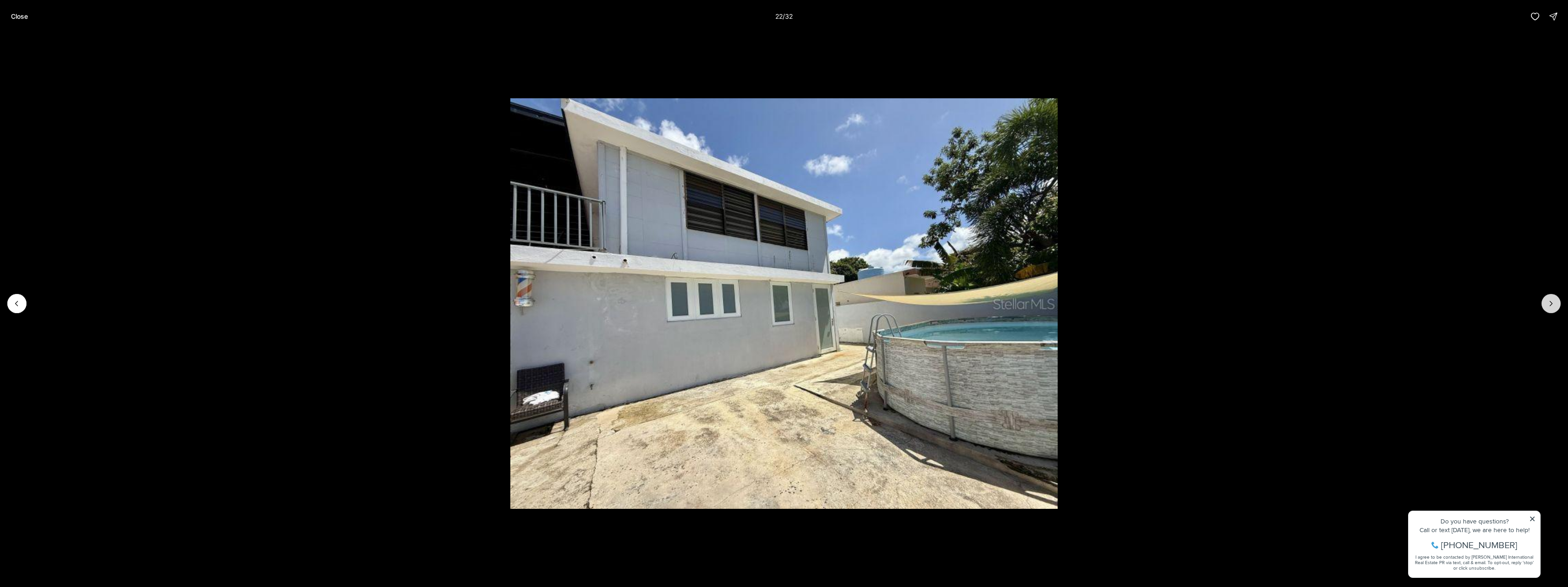
click at [1552, 308] on icon "Next slide" at bounding box center [1551, 303] width 9 height 9
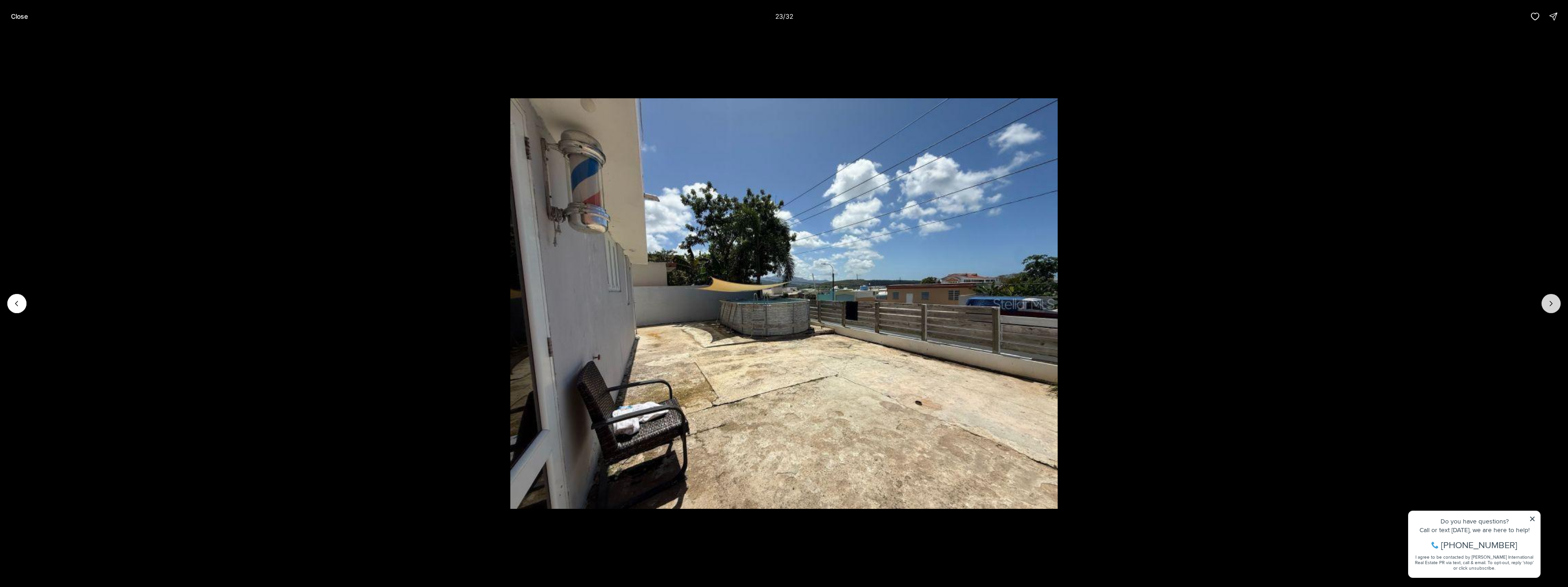
click at [1552, 308] on icon "Next slide" at bounding box center [1551, 303] width 9 height 9
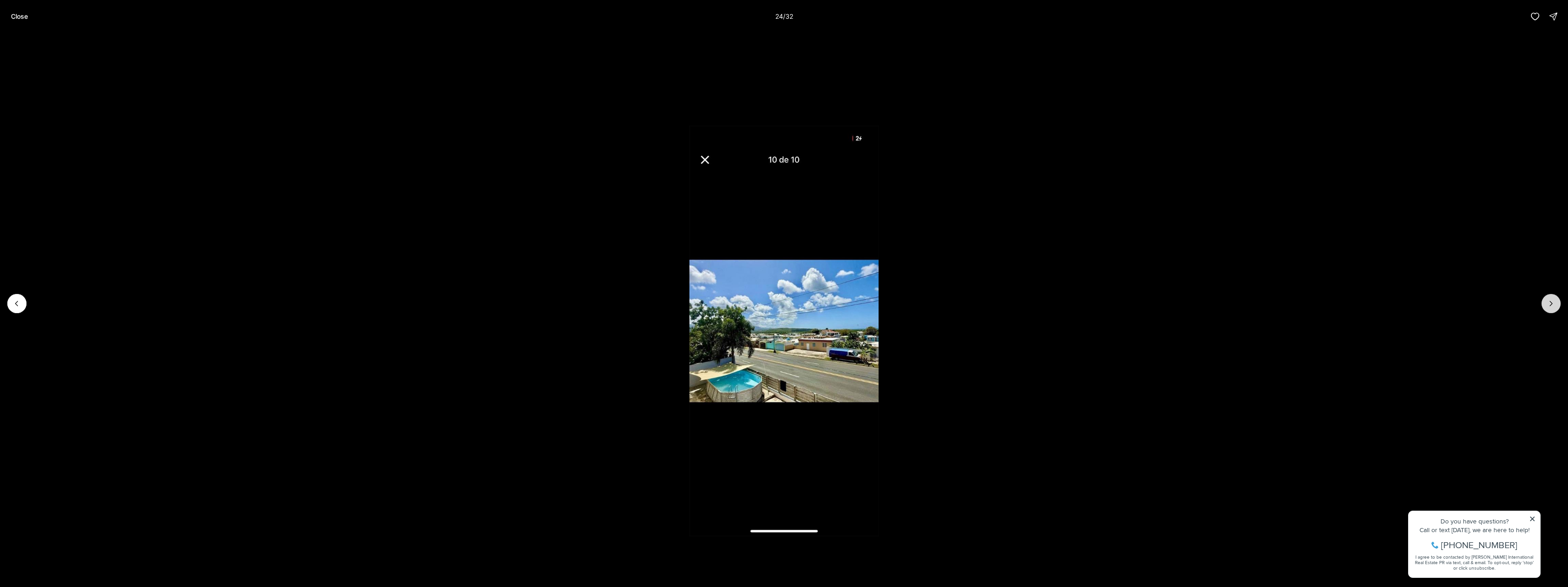
click at [1552, 308] on icon "Next slide" at bounding box center [1551, 303] width 9 height 9
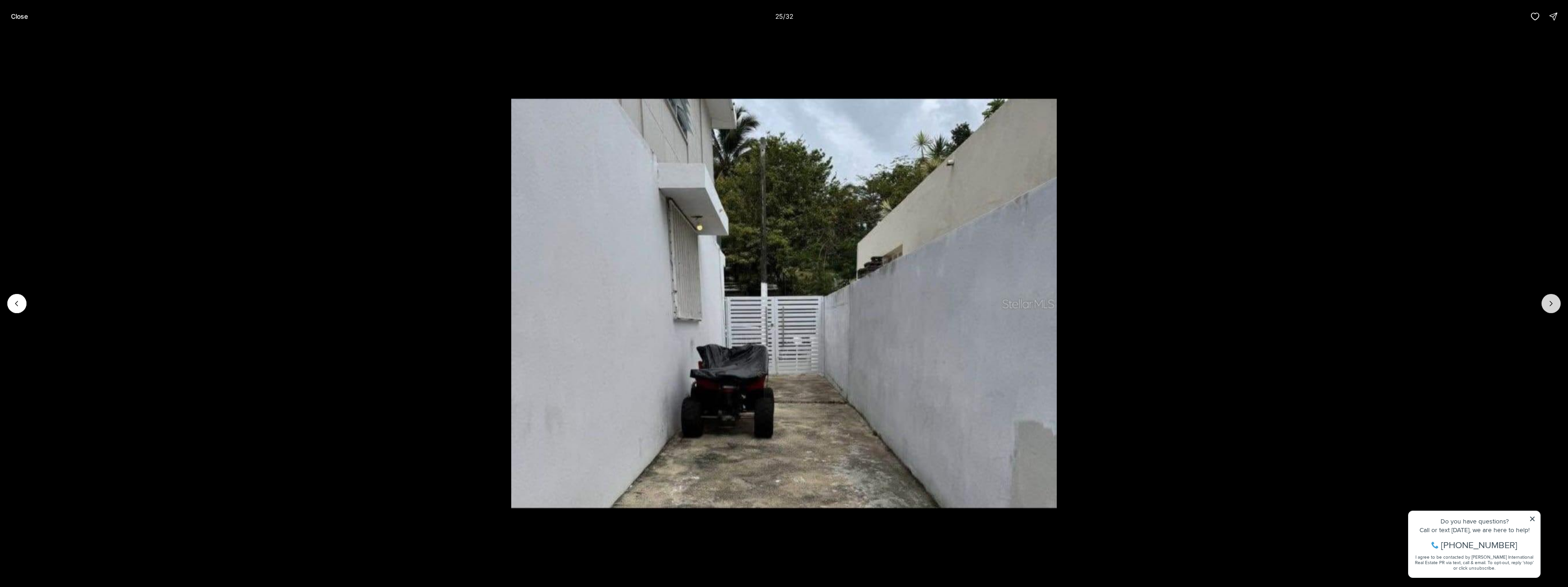
click at [1552, 308] on icon "Next slide" at bounding box center [1551, 303] width 9 height 9
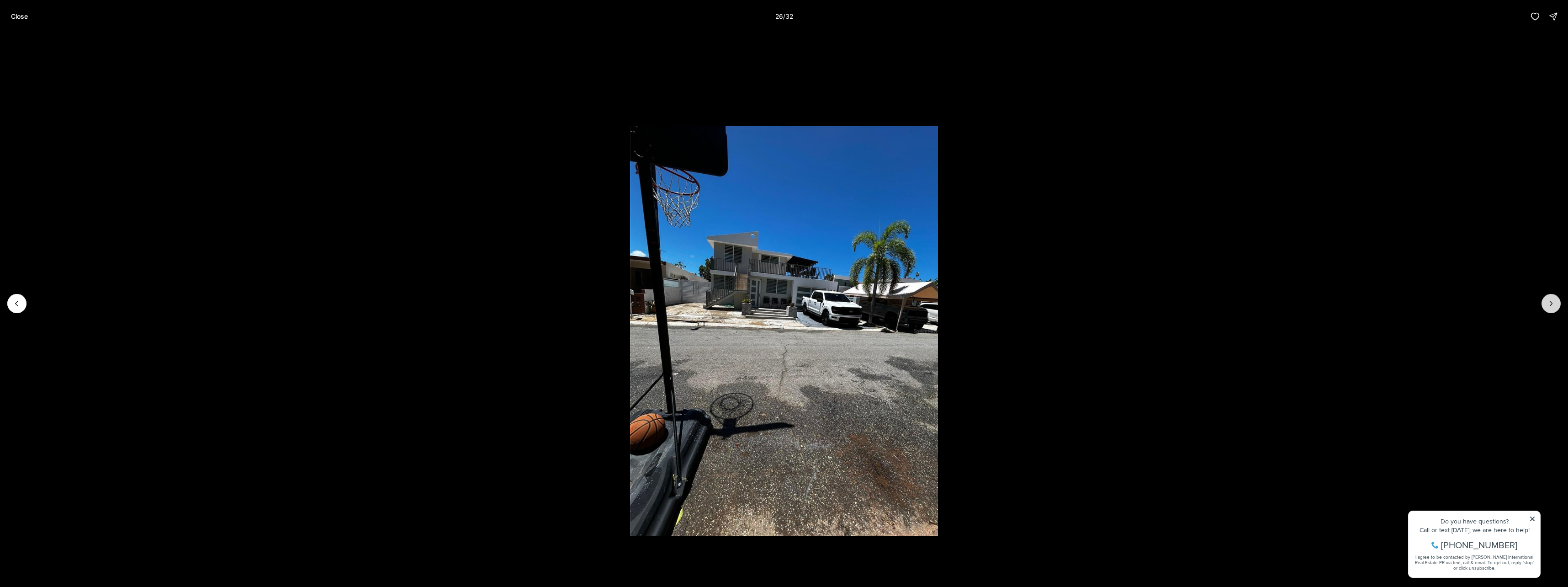
click at [1552, 308] on icon "Next slide" at bounding box center [1551, 303] width 9 height 9
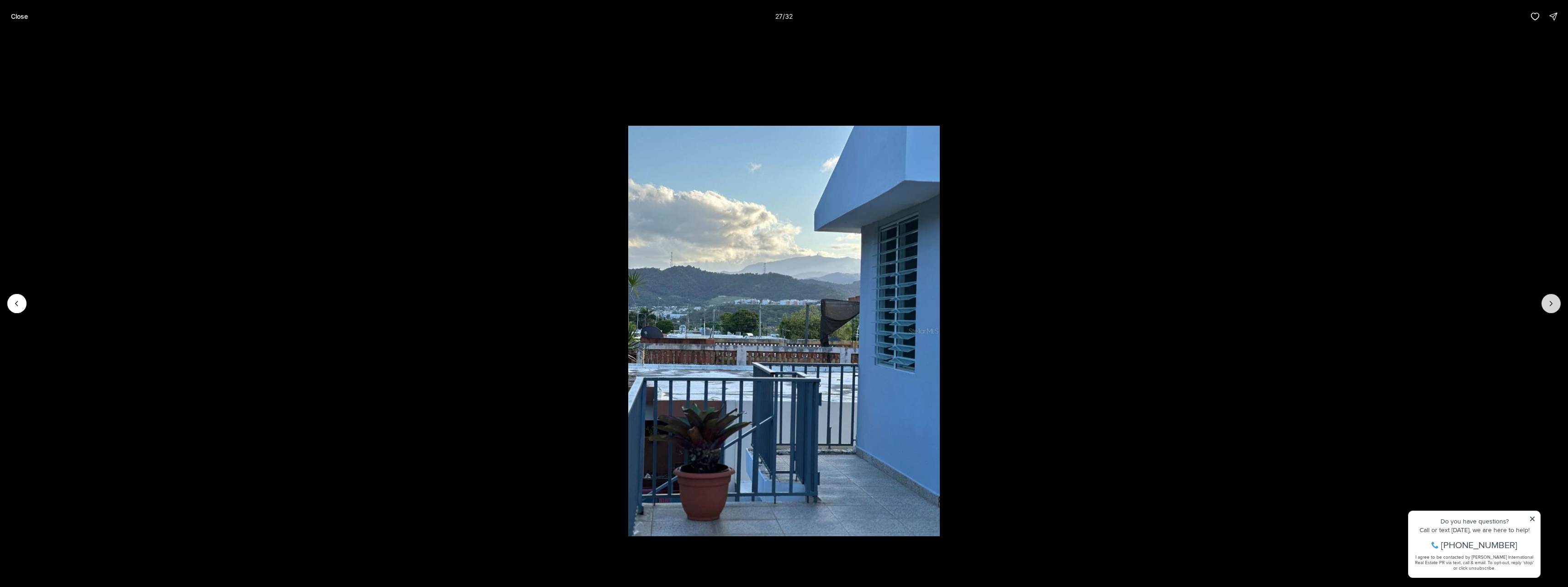
click at [1552, 308] on icon "Next slide" at bounding box center [1551, 303] width 9 height 9
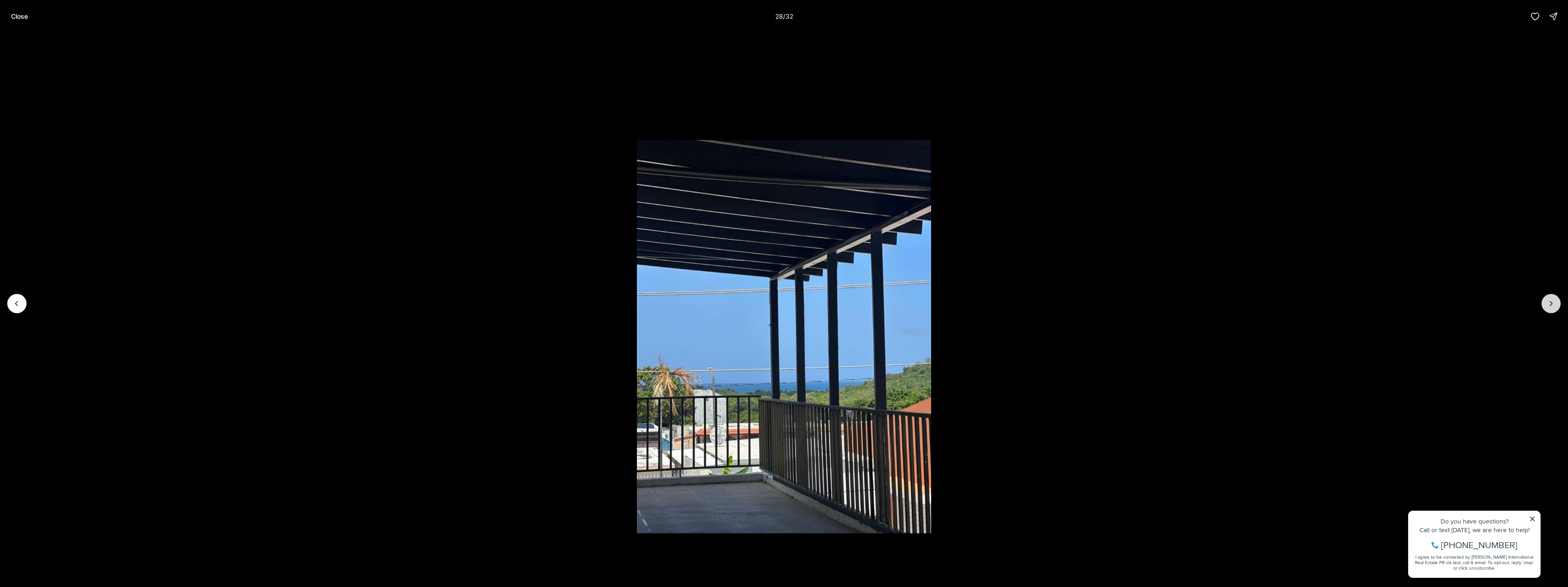
click at [1552, 308] on icon "Next slide" at bounding box center [1551, 303] width 9 height 9
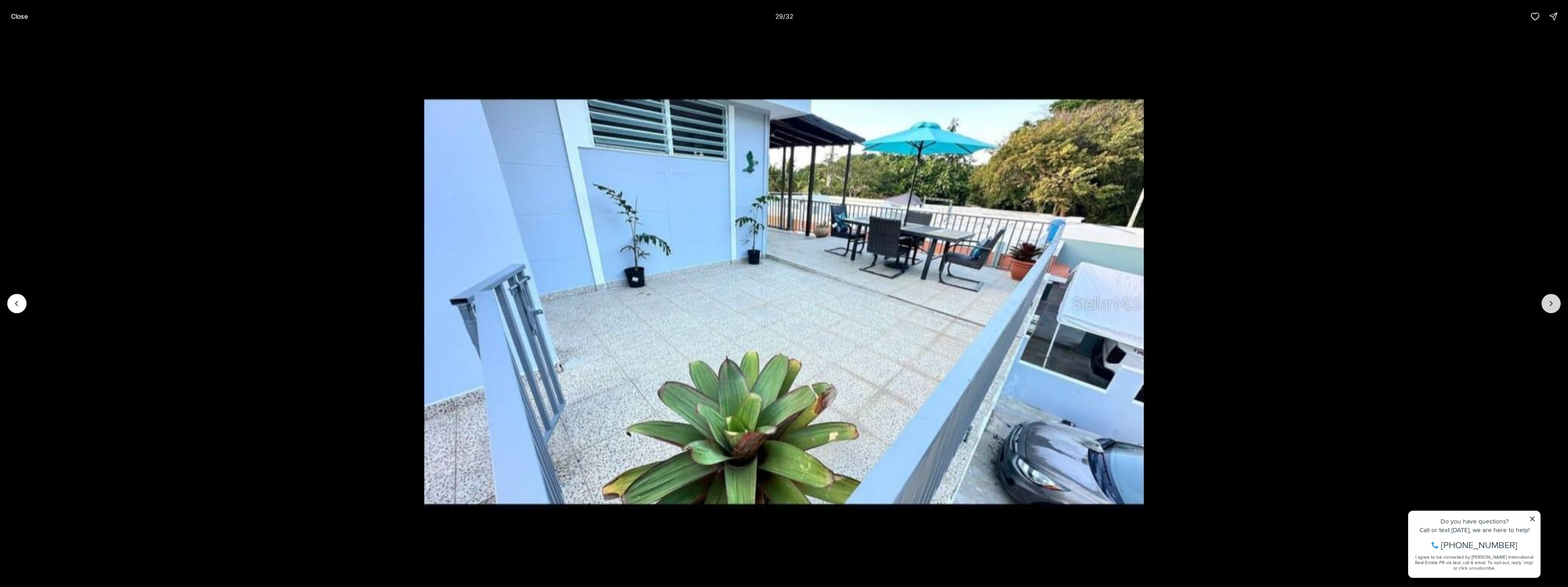
click at [1552, 308] on icon "Next slide" at bounding box center [1551, 303] width 9 height 9
